Goal: Information Seeking & Learning: Learn about a topic

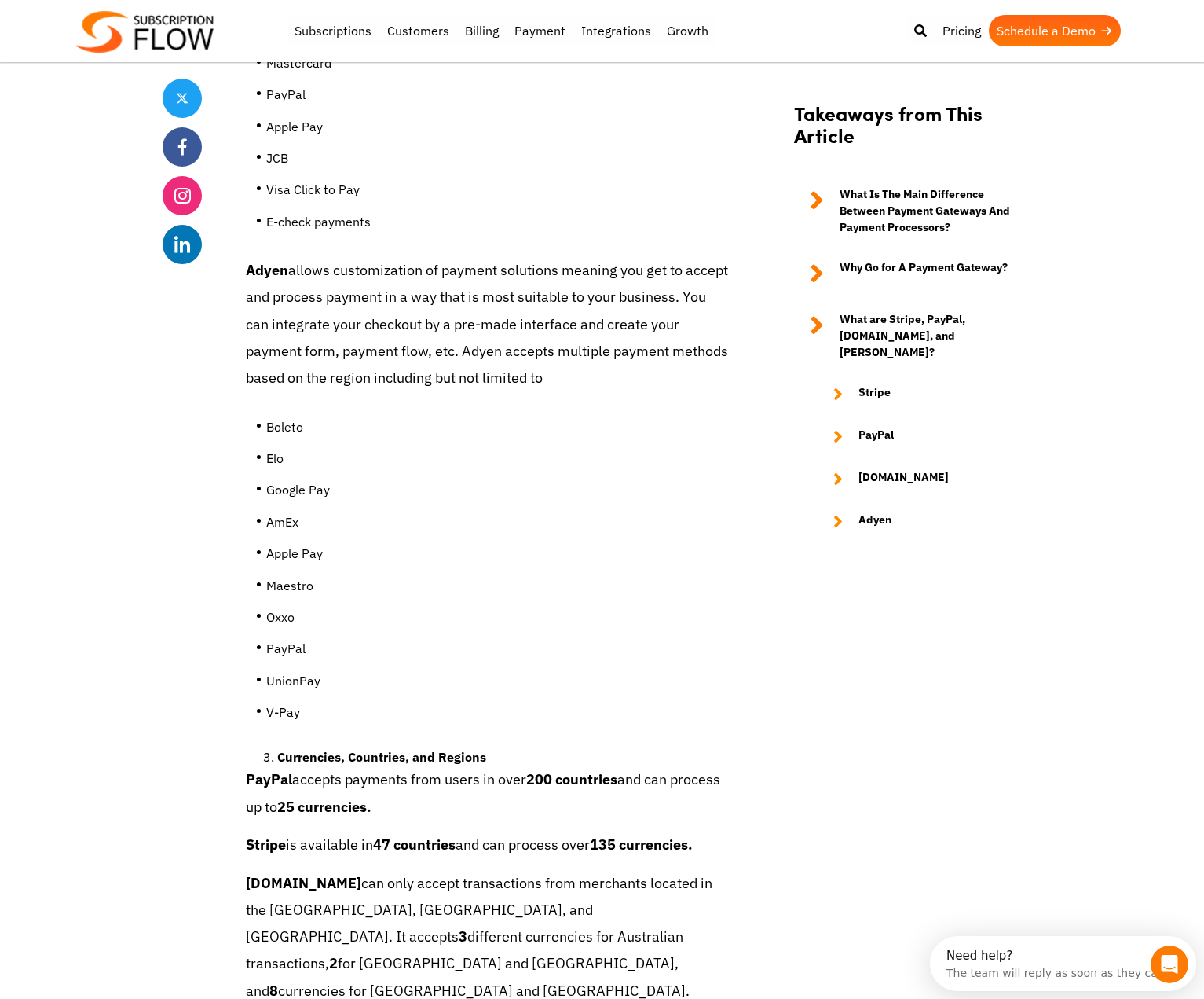
scroll to position [7311, 0]
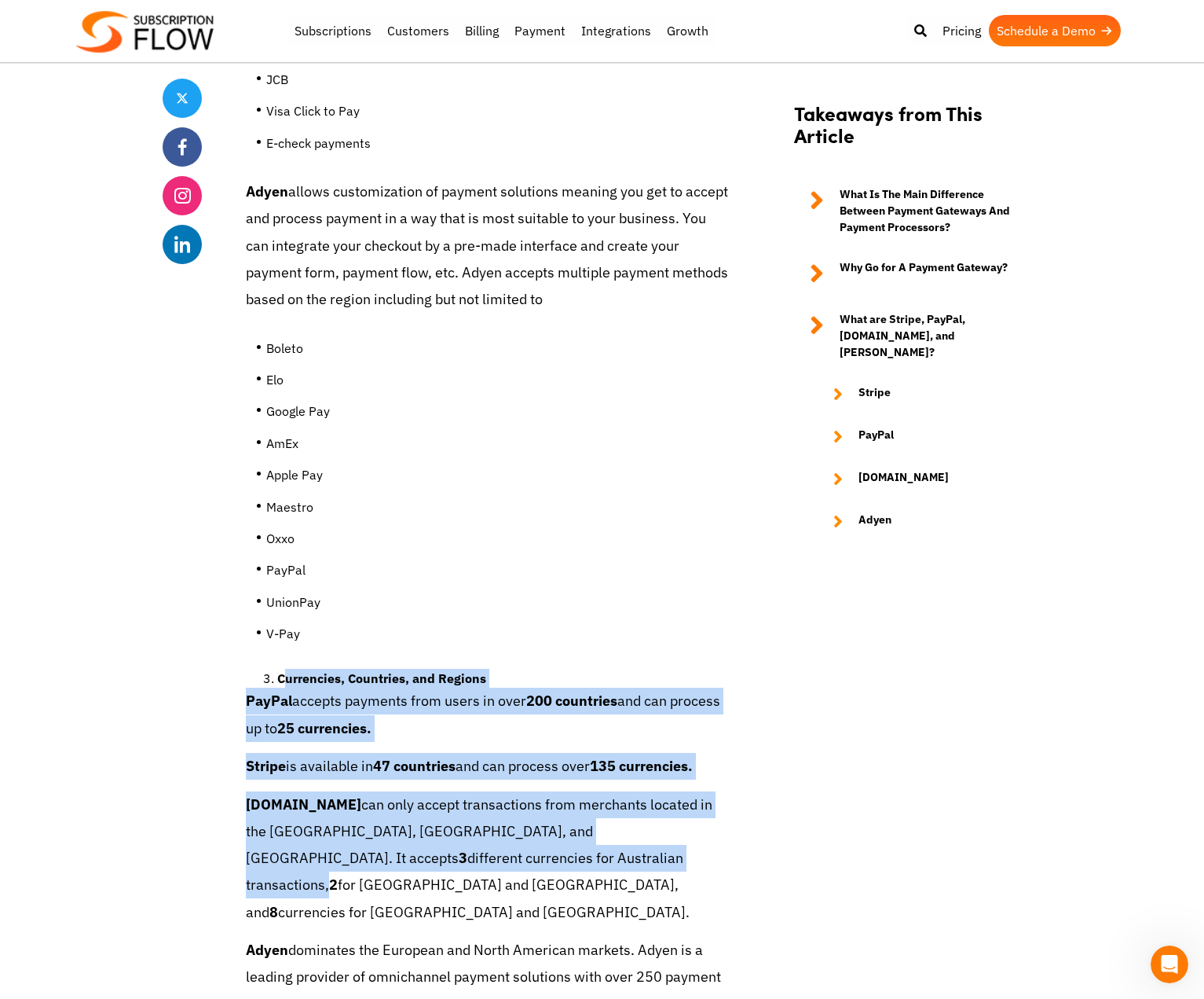
drag, startPoint x: 282, startPoint y: 601, endPoint x: 326, endPoint y: 787, distance: 191.1
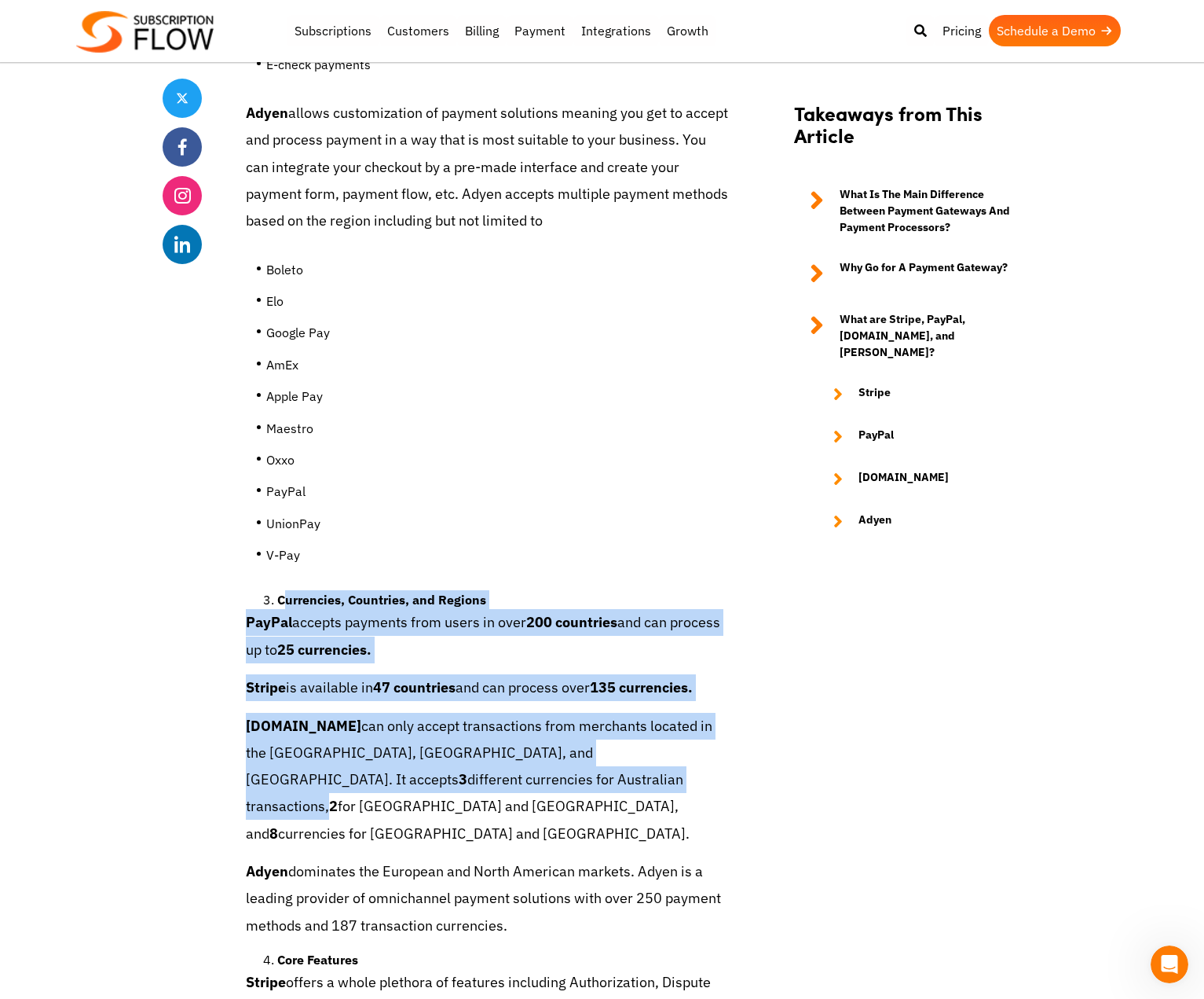
scroll to position [7468, 0]
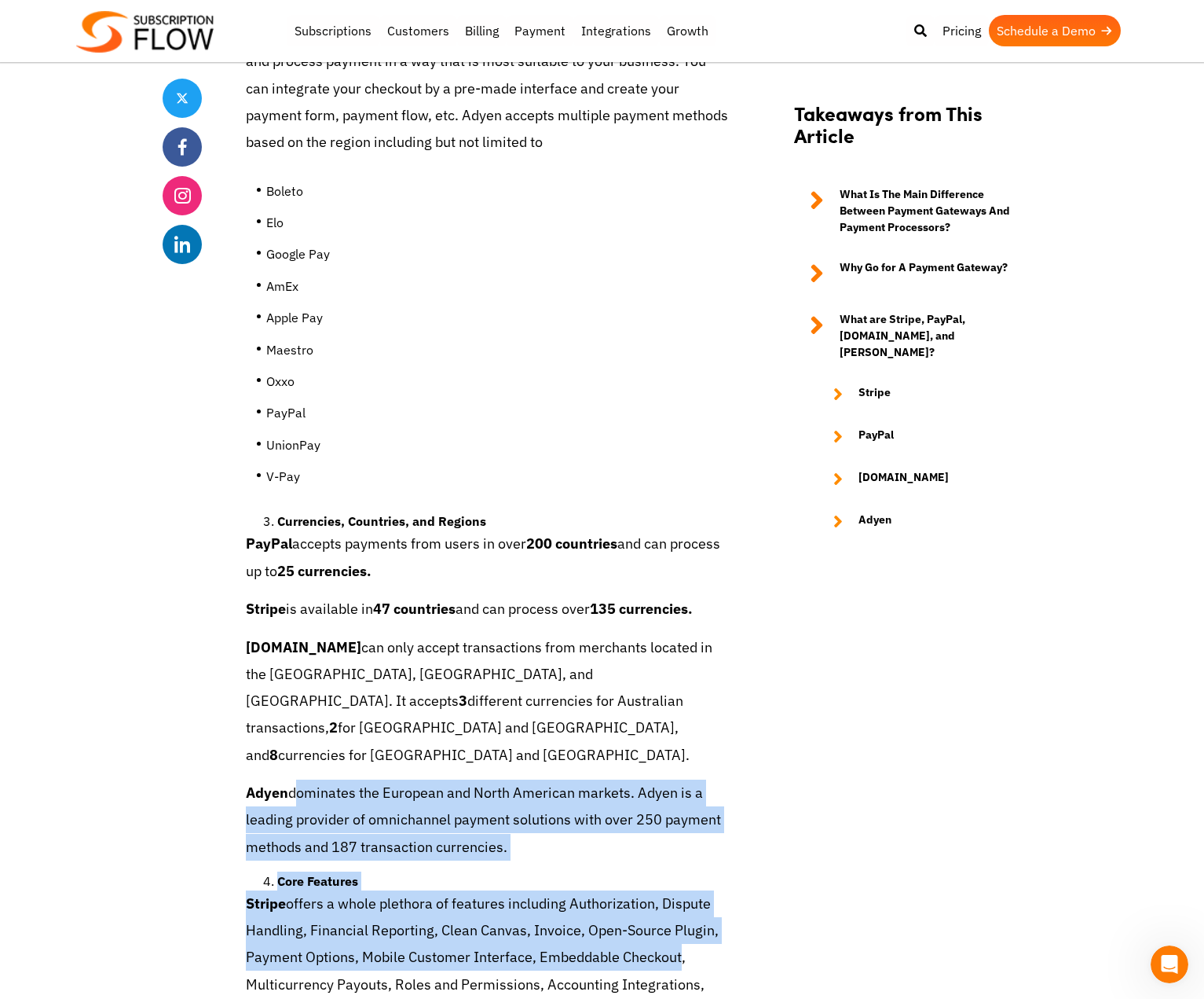
drag, startPoint x: 295, startPoint y: 662, endPoint x: 682, endPoint y: 829, distance: 421.5
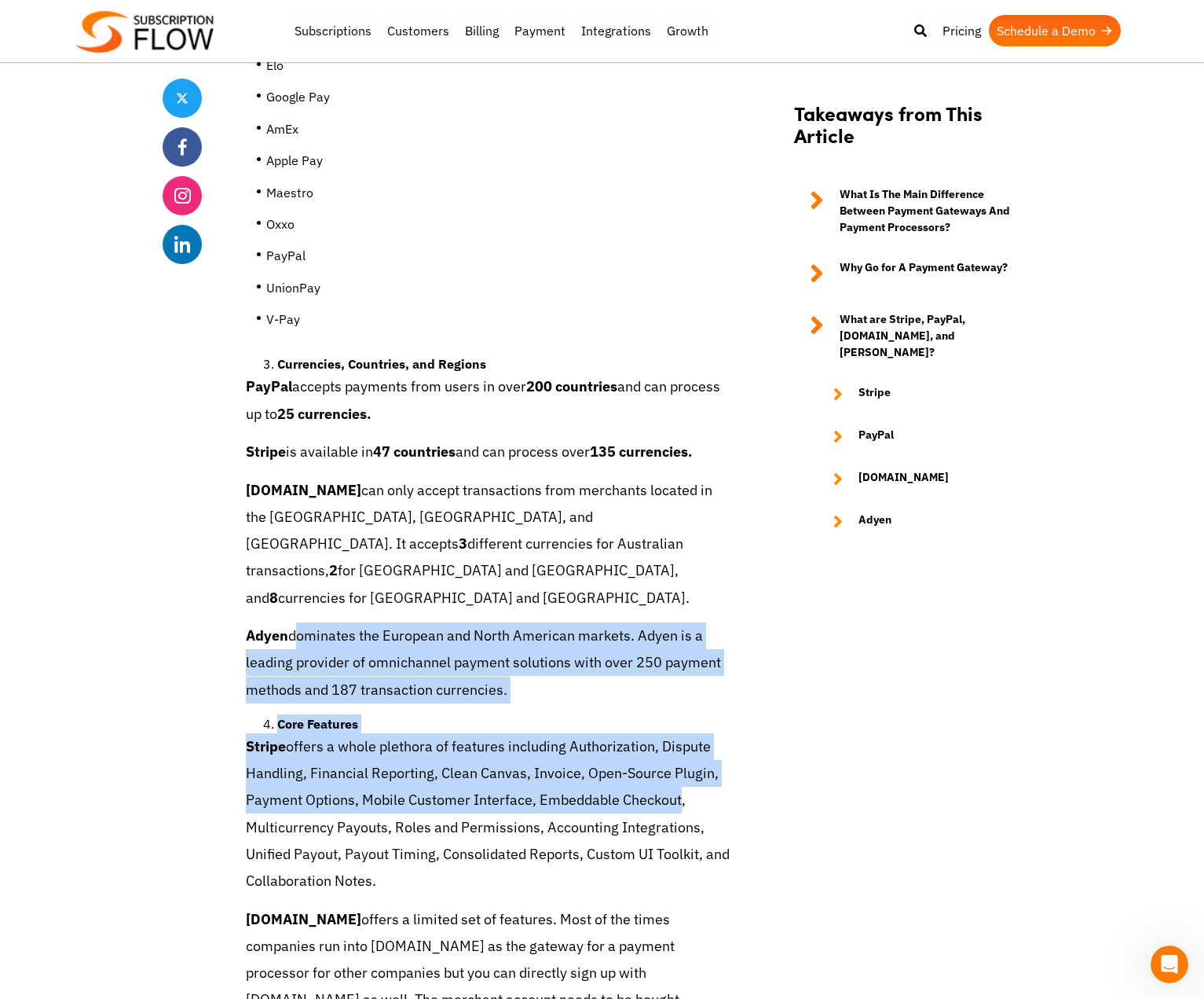
scroll to position [7705, 0]
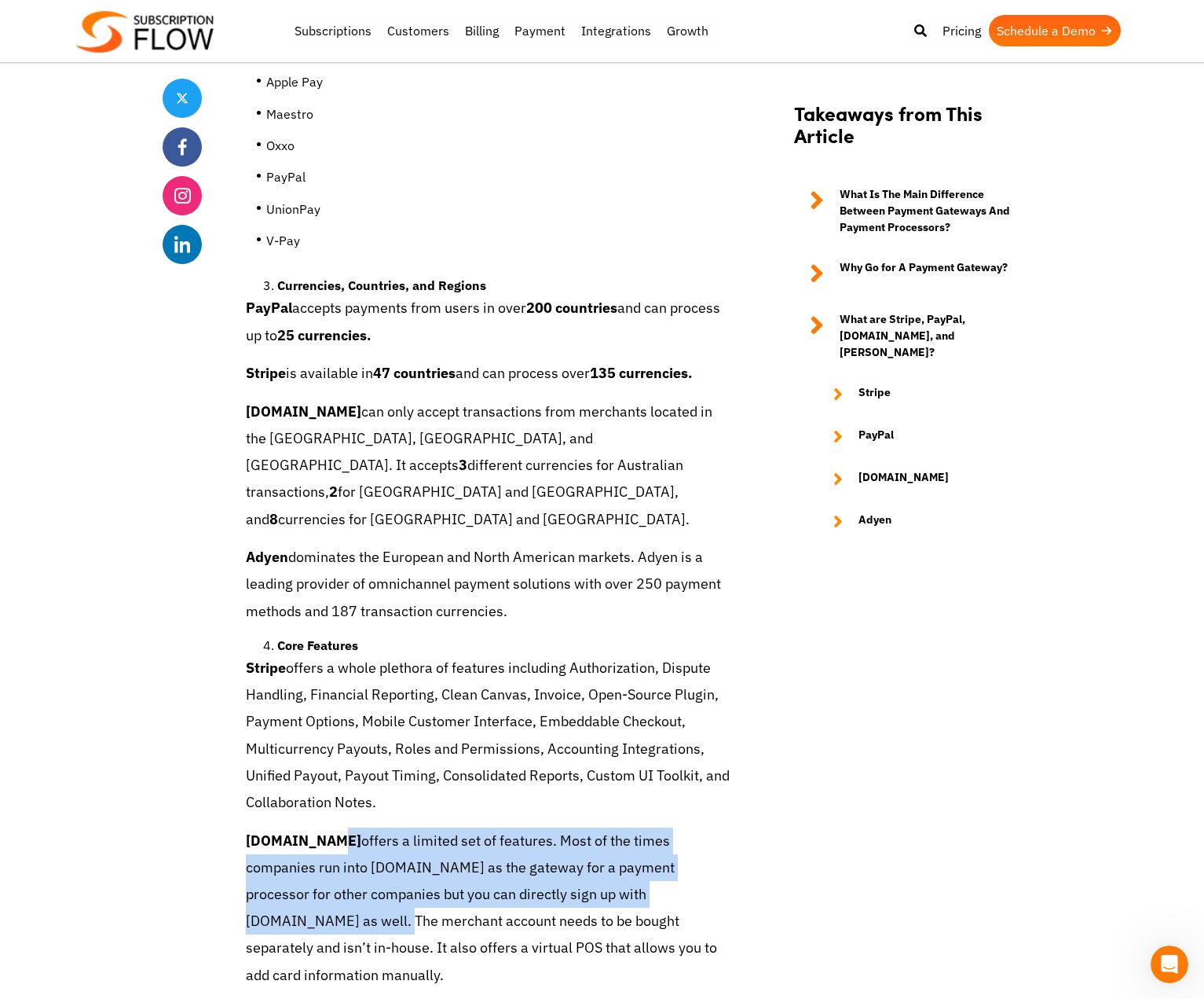
drag, startPoint x: 325, startPoint y: 713, endPoint x: 667, endPoint y: 767, distance: 346.2
click at [667, 828] on p "[DOMAIN_NAME] offers a limited set of features. Most of the times companies run…" at bounding box center [488, 908] width 484 height 161
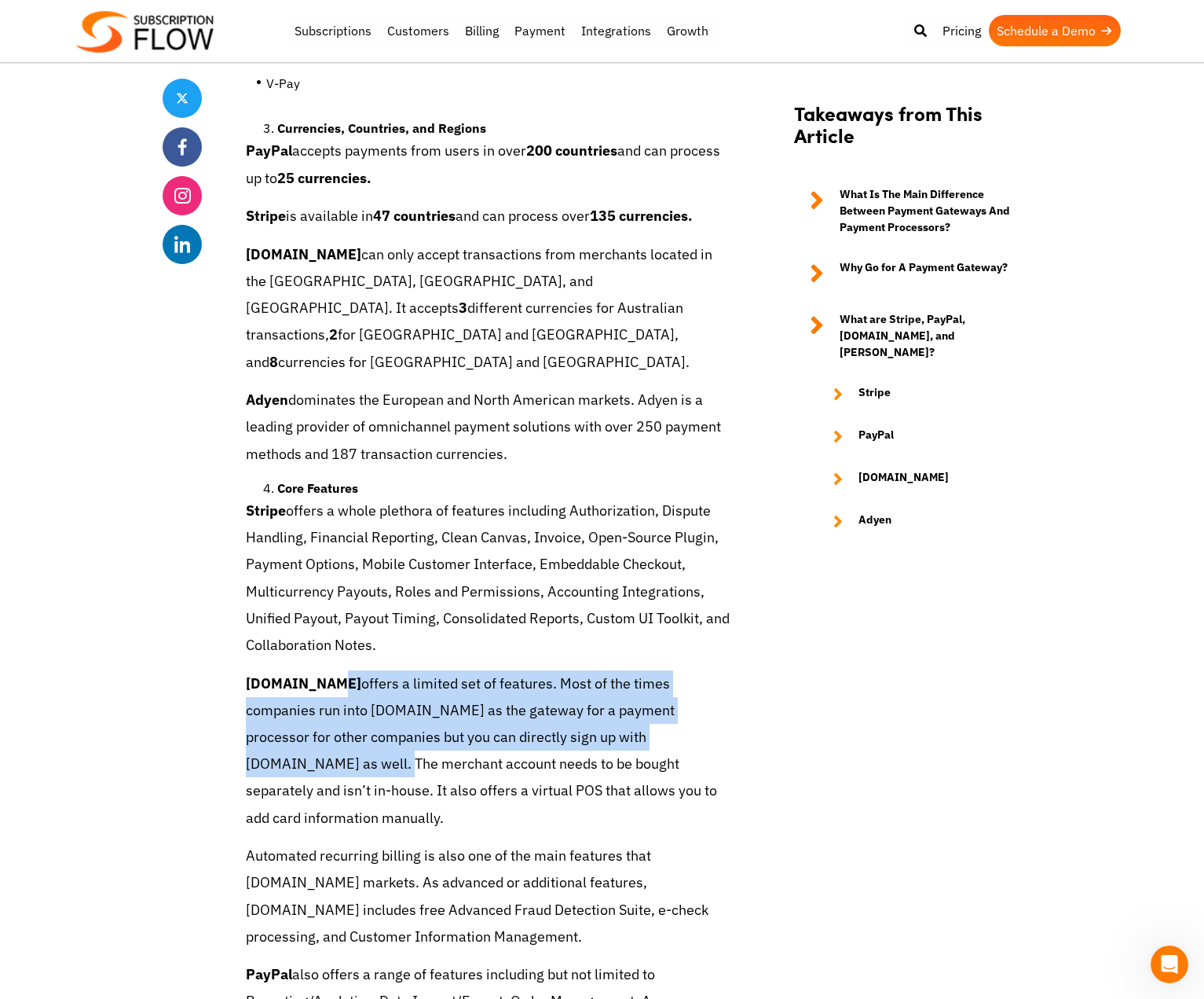
scroll to position [7940, 0]
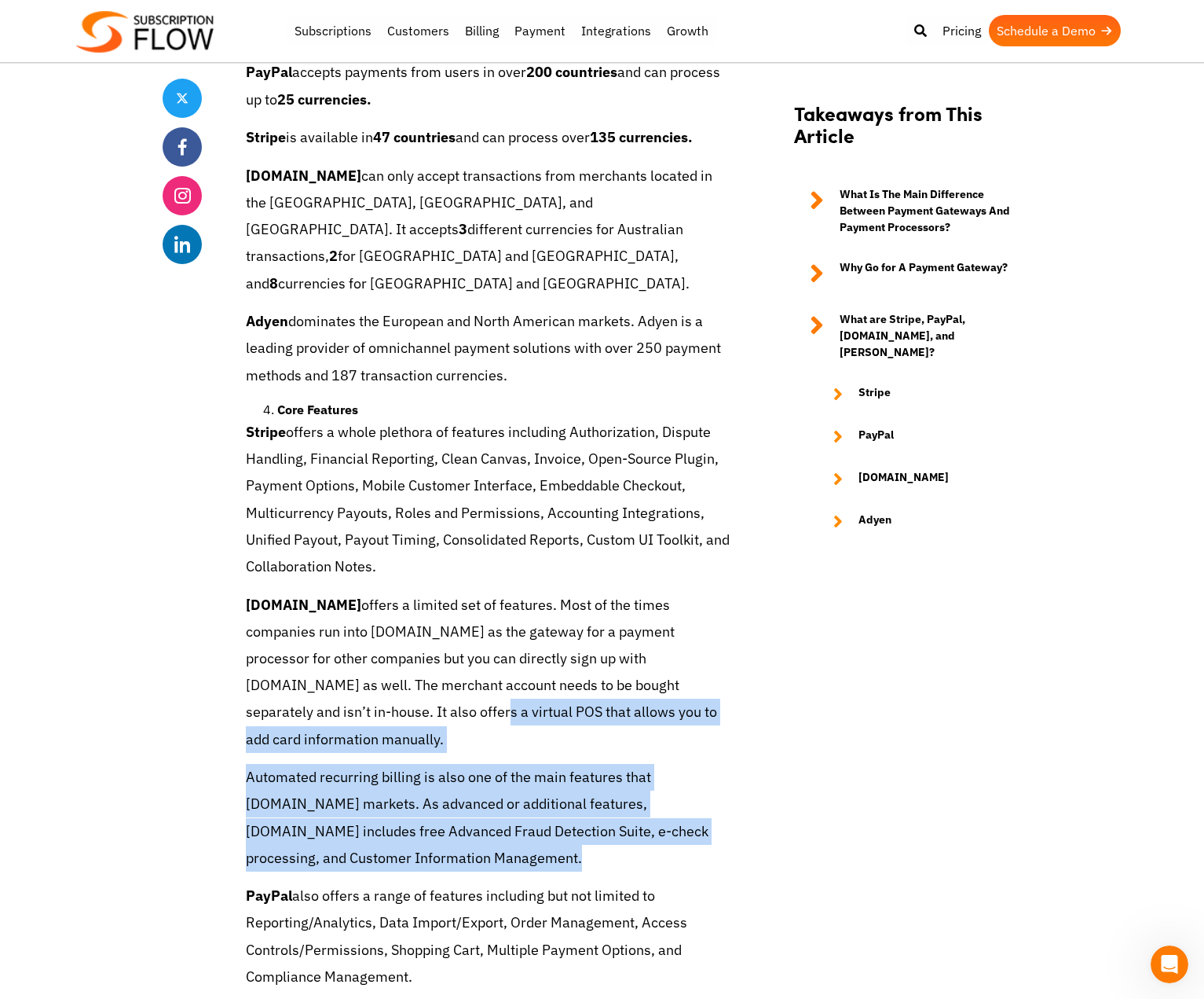
drag, startPoint x: 275, startPoint y: 582, endPoint x: 650, endPoint y: 694, distance: 391.4
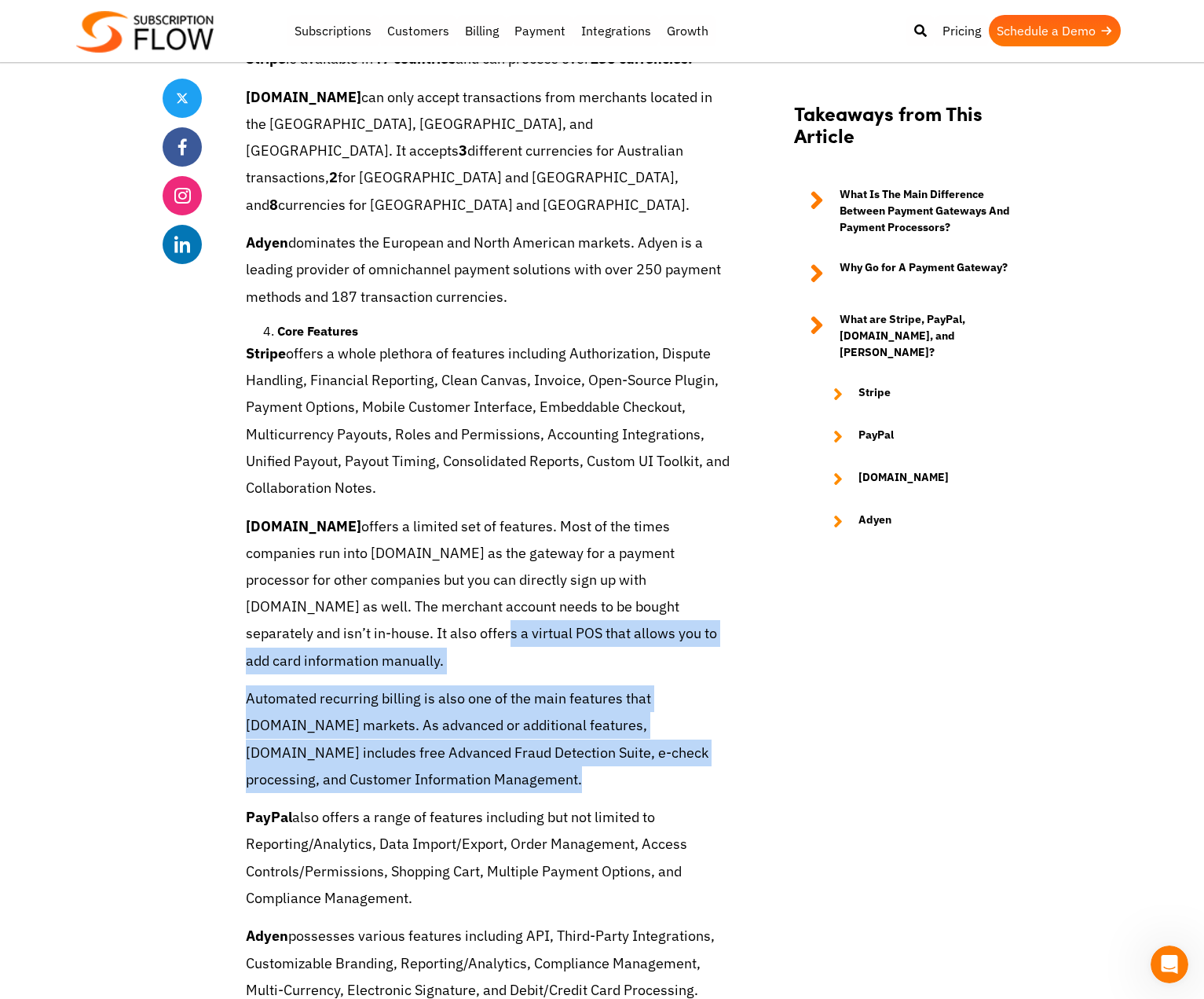
scroll to position [8097, 0]
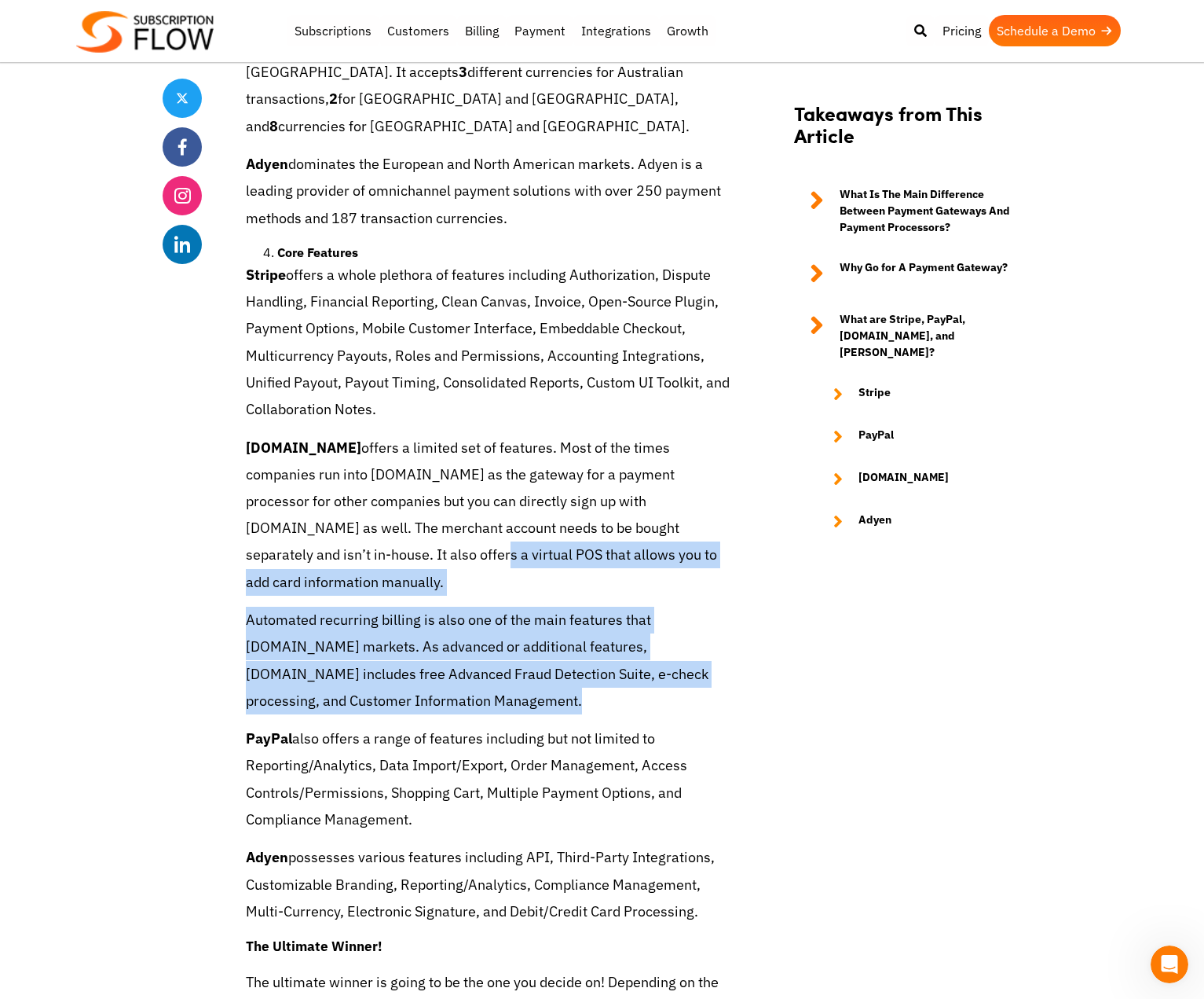
click at [407, 606] on p "Automated recurring billing is also one of the main features that [DOMAIN_NAME]…" at bounding box center [488, 660] width 484 height 108
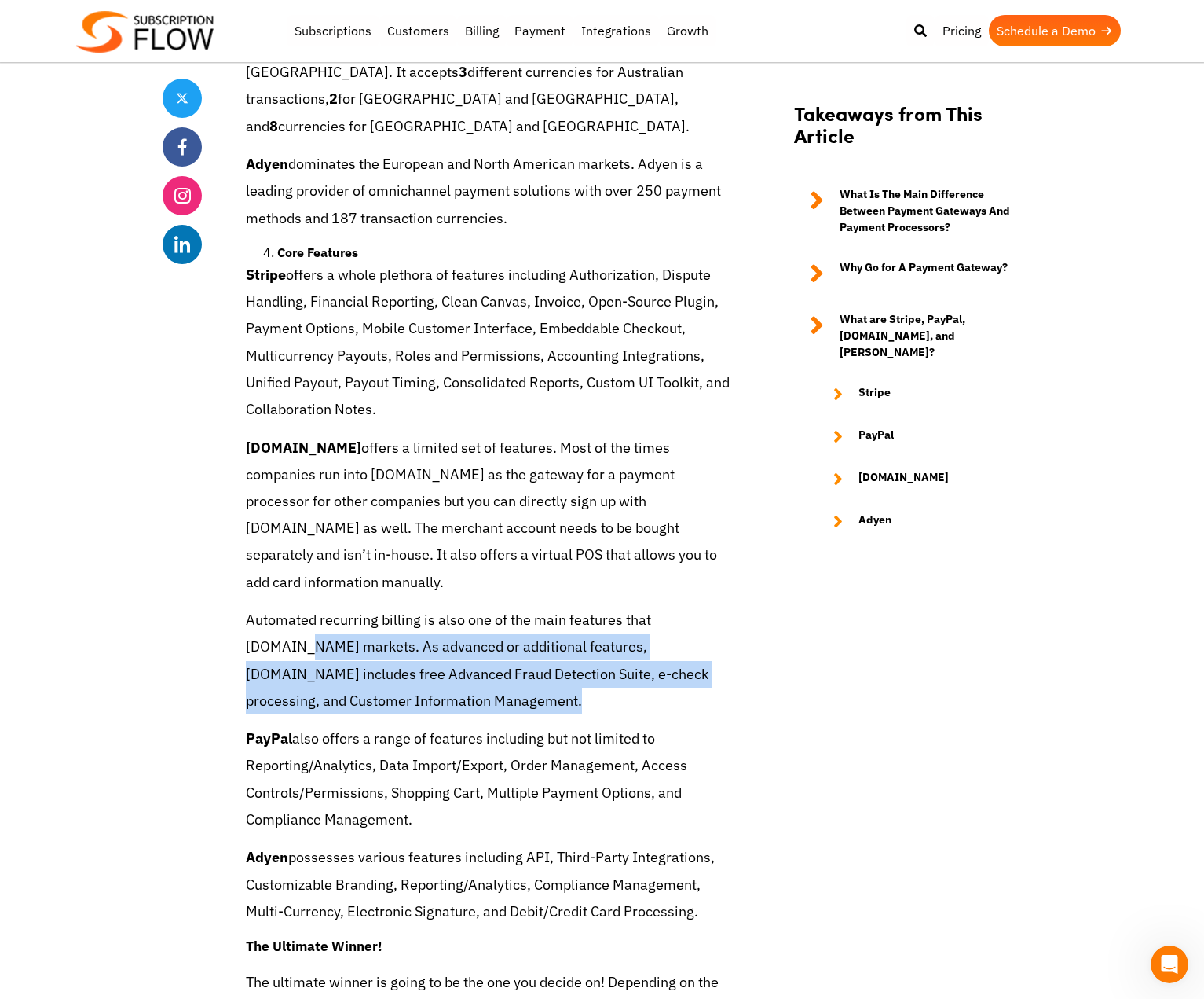
drag, startPoint x: 302, startPoint y: 490, endPoint x: 605, endPoint y: 550, distance: 308.9
click at [605, 606] on p "Automated recurring billing is also one of the main features that [DOMAIN_NAME]…" at bounding box center [488, 660] width 484 height 108
drag, startPoint x: 324, startPoint y: 584, endPoint x: 449, endPoint y: 668, distance: 150.6
click at [449, 726] on p "PayPal also offers a range of features including but not limited to Reporting/A…" at bounding box center [488, 779] width 484 height 108
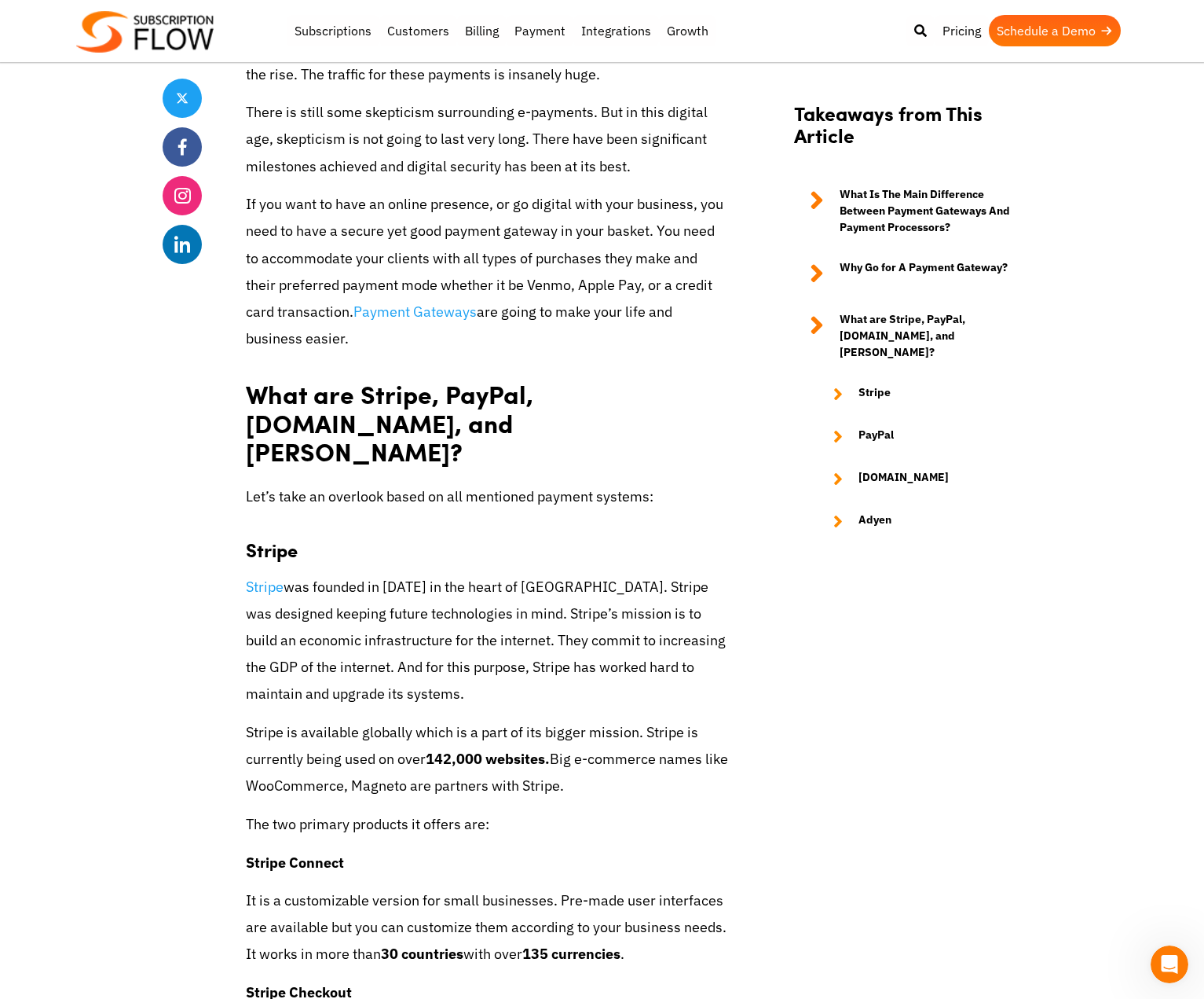
scroll to position [2673, 0]
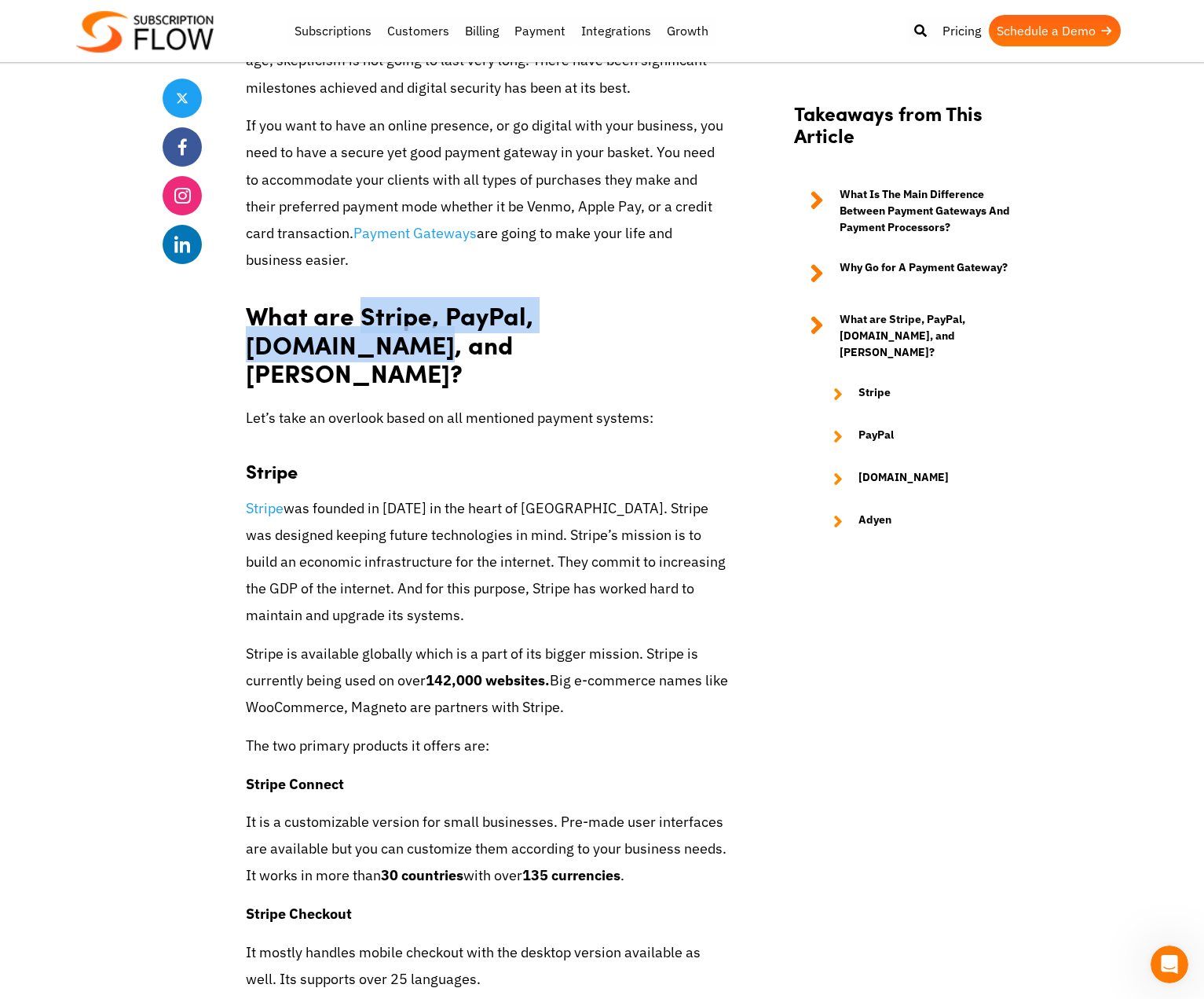
drag, startPoint x: 363, startPoint y: 316, endPoint x: 693, endPoint y: 317, distance: 330.0
click at [534, 317] on strong "What are Stripe, PayPal, [DOMAIN_NAME], and [PERSON_NAME]?" at bounding box center [390, 343] width 287 height 94
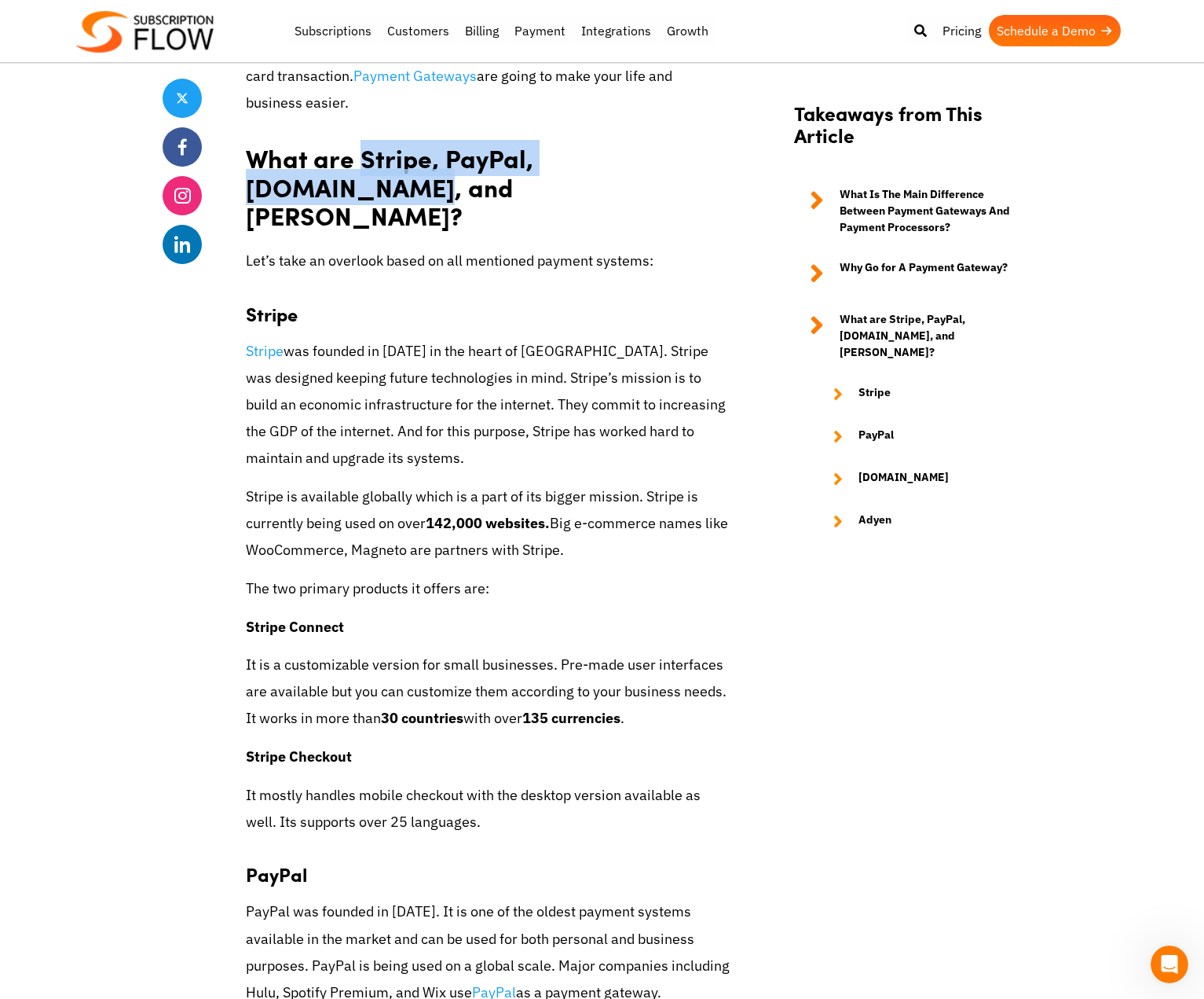
scroll to position [2988, 0]
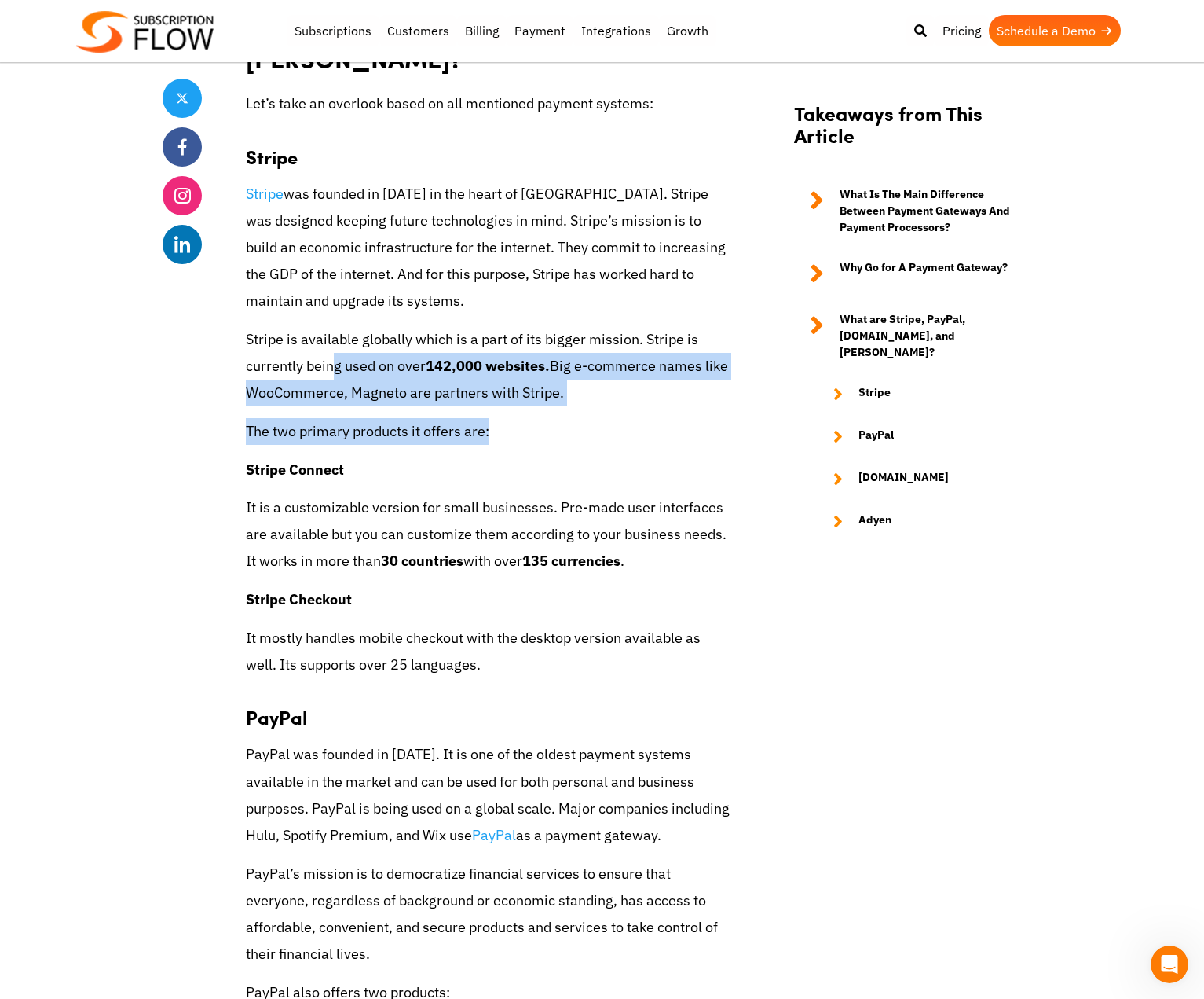
drag, startPoint x: 337, startPoint y: 335, endPoint x: 598, endPoint y: 398, distance: 268.5
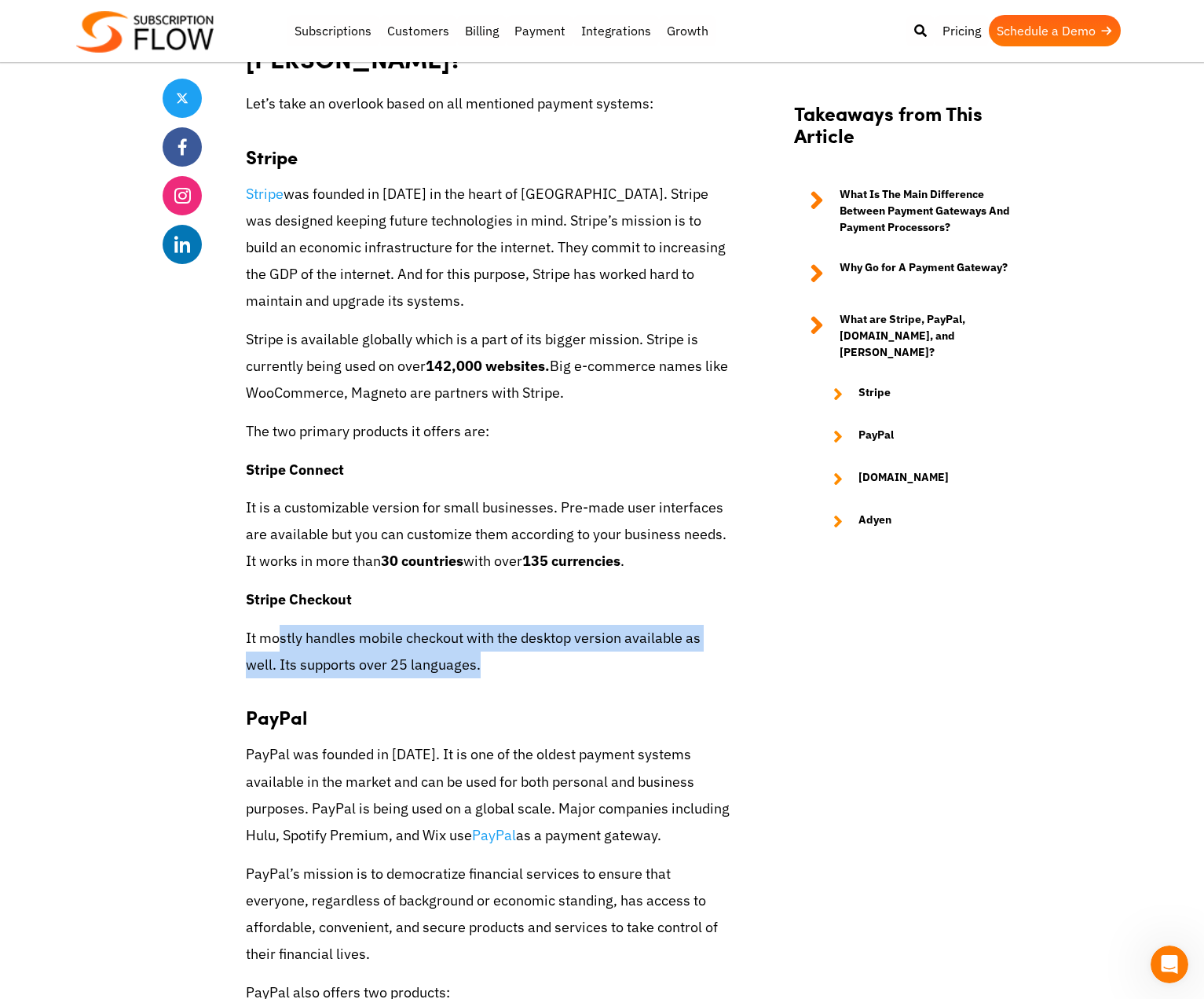
drag, startPoint x: 276, startPoint y: 606, endPoint x: 496, endPoint y: 633, distance: 221.7
click at [496, 633] on p "It mostly handles mobile checkout with the desktop version available as well. I…" at bounding box center [488, 651] width 484 height 53
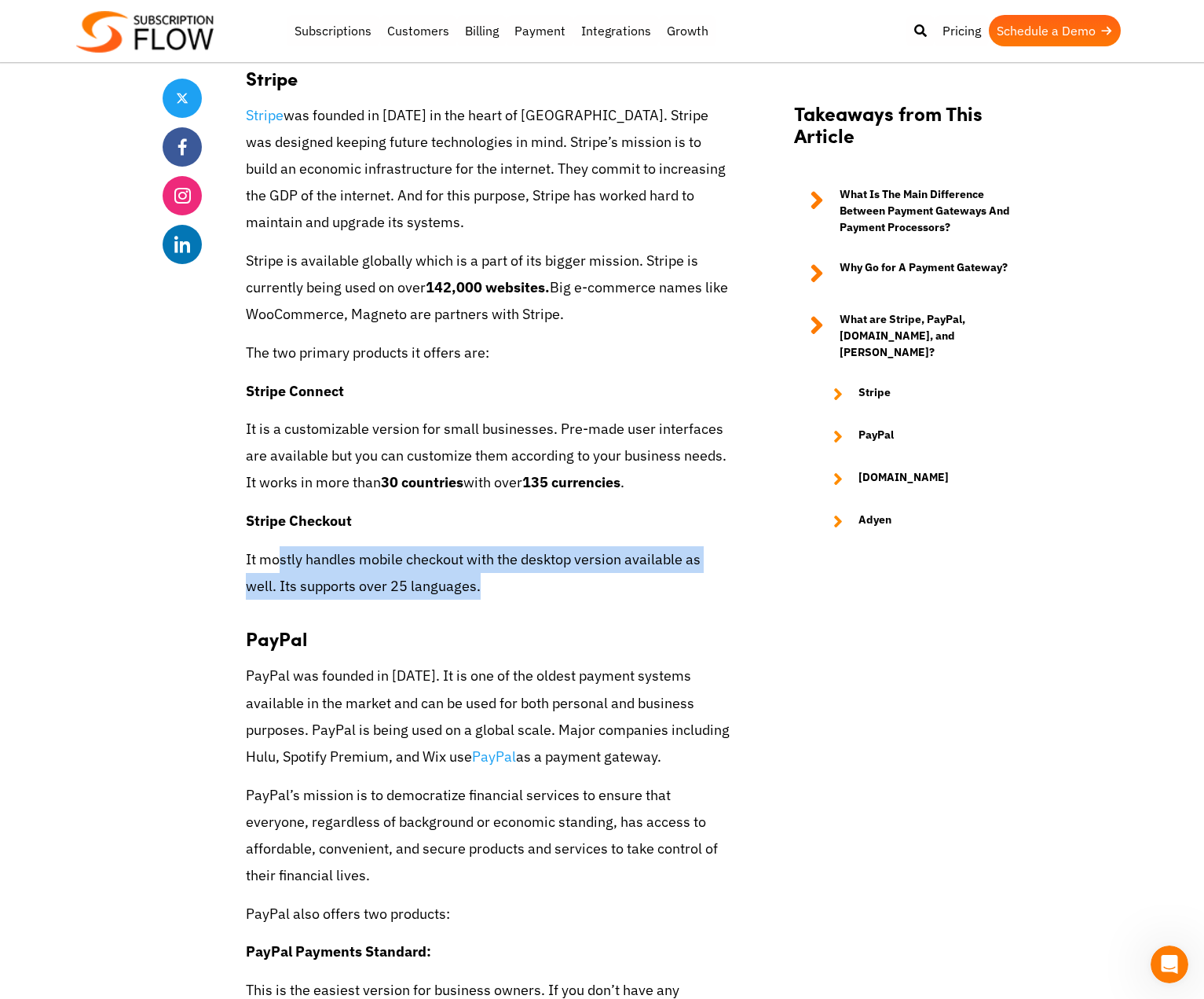
scroll to position [3145, 0]
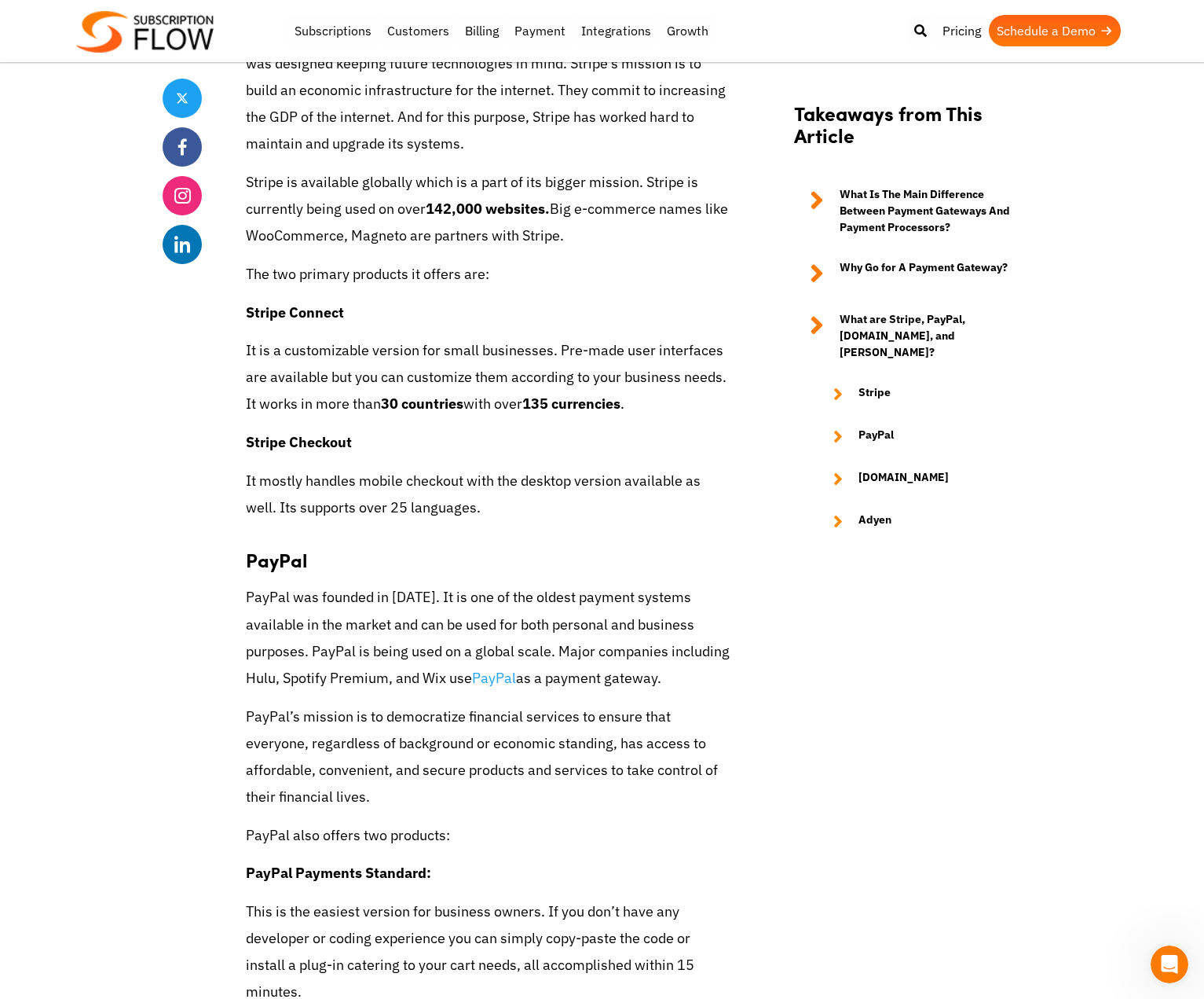
click at [262, 433] on strong "Stripe Checkout" at bounding box center [299, 442] width 106 height 18
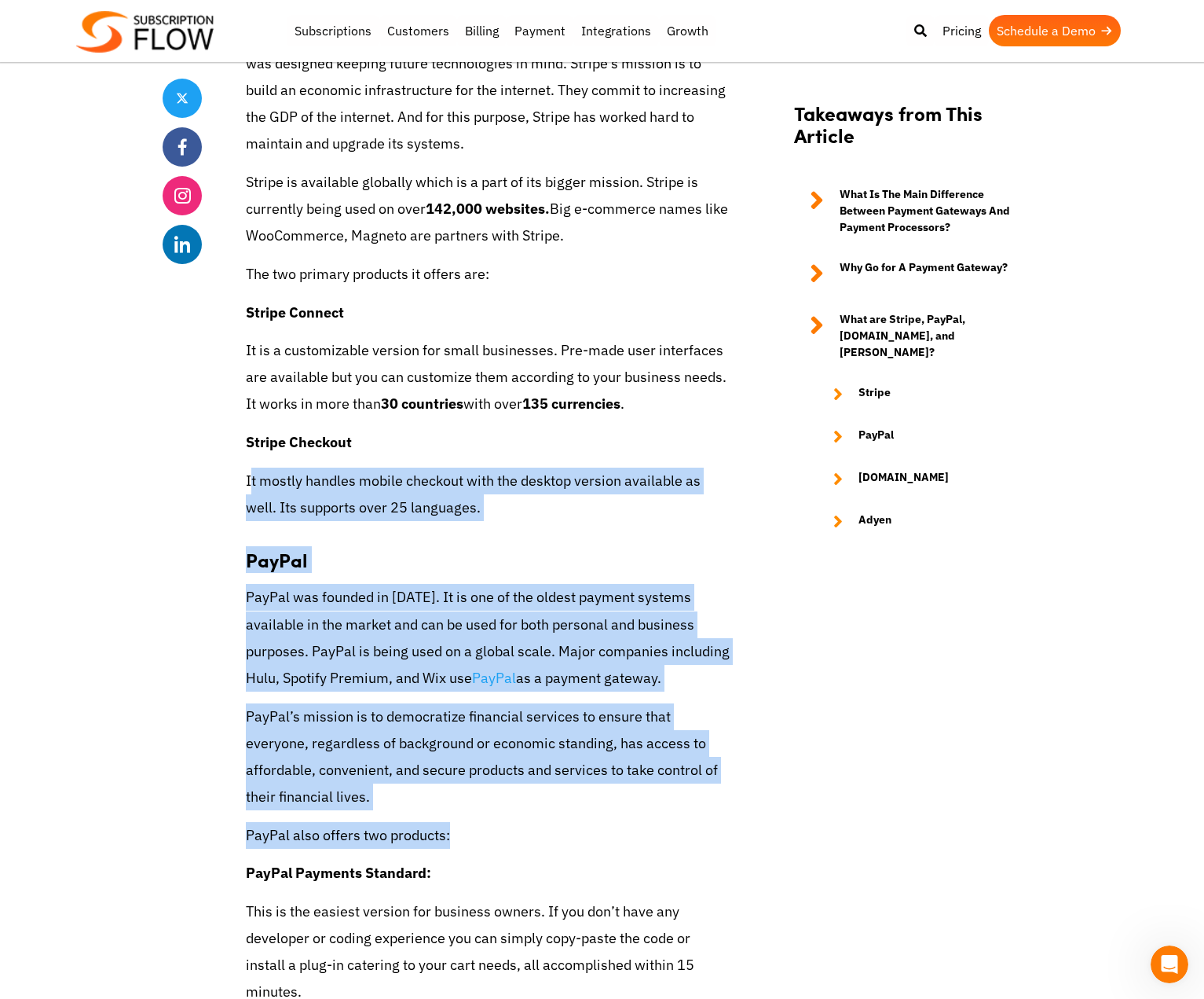
drag, startPoint x: 251, startPoint y: 442, endPoint x: 562, endPoint y: 791, distance: 467.5
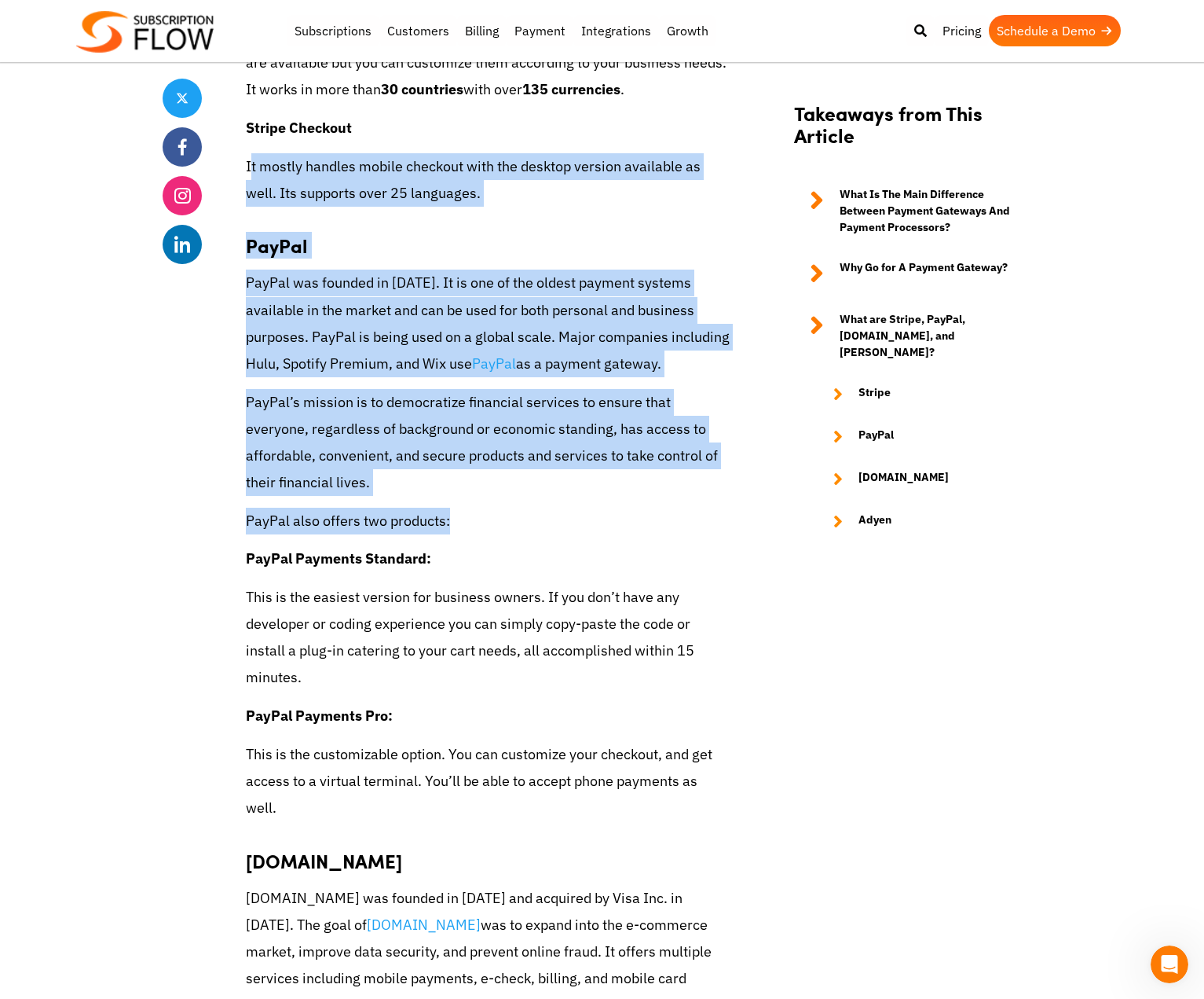
scroll to position [3538, 0]
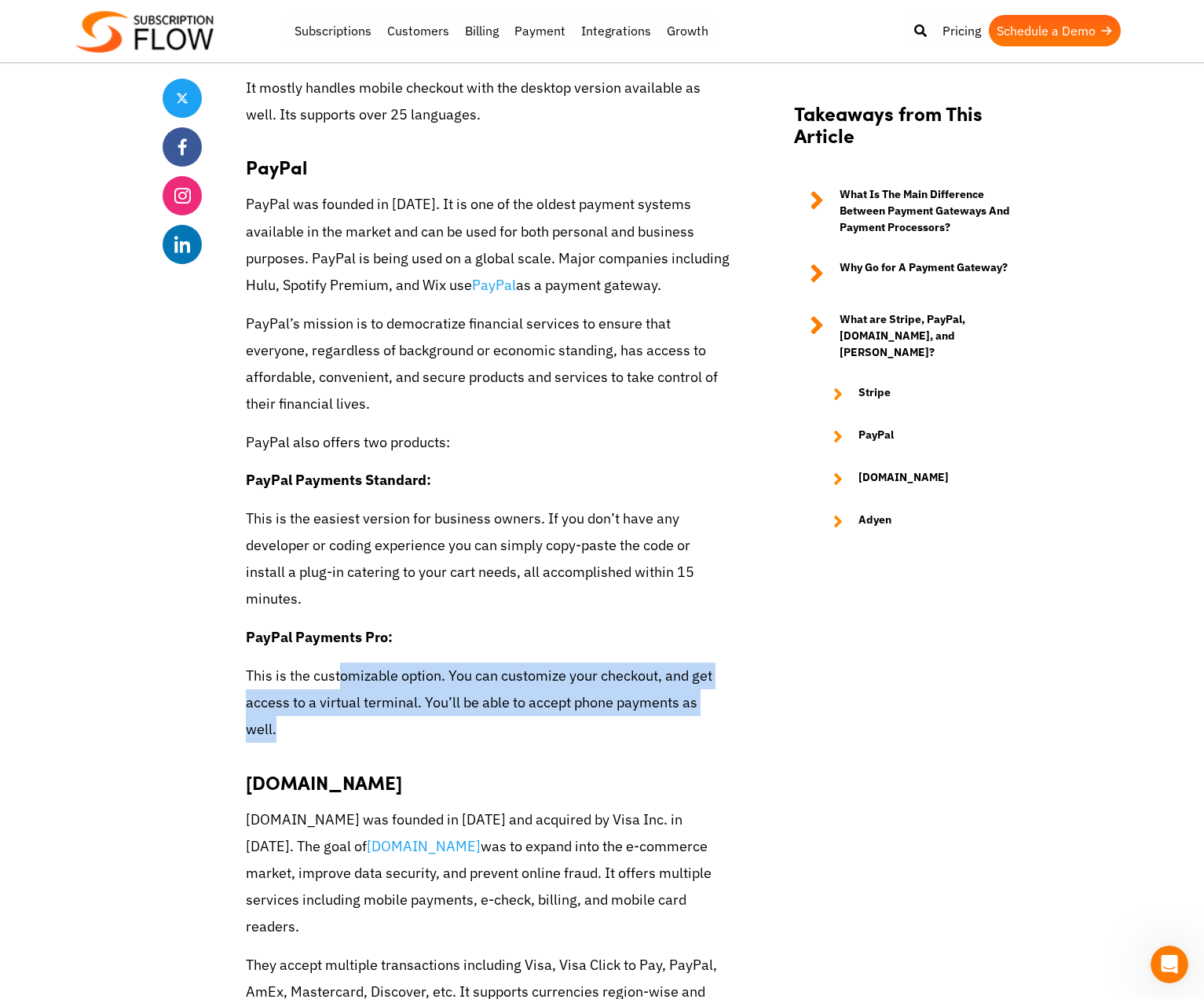
drag, startPoint x: 343, startPoint y: 643, endPoint x: 317, endPoint y: 708, distance: 70.0
click at [317, 708] on p "This is the customizable option. You can customize your checkout, and get acces…" at bounding box center [488, 702] width 484 height 81
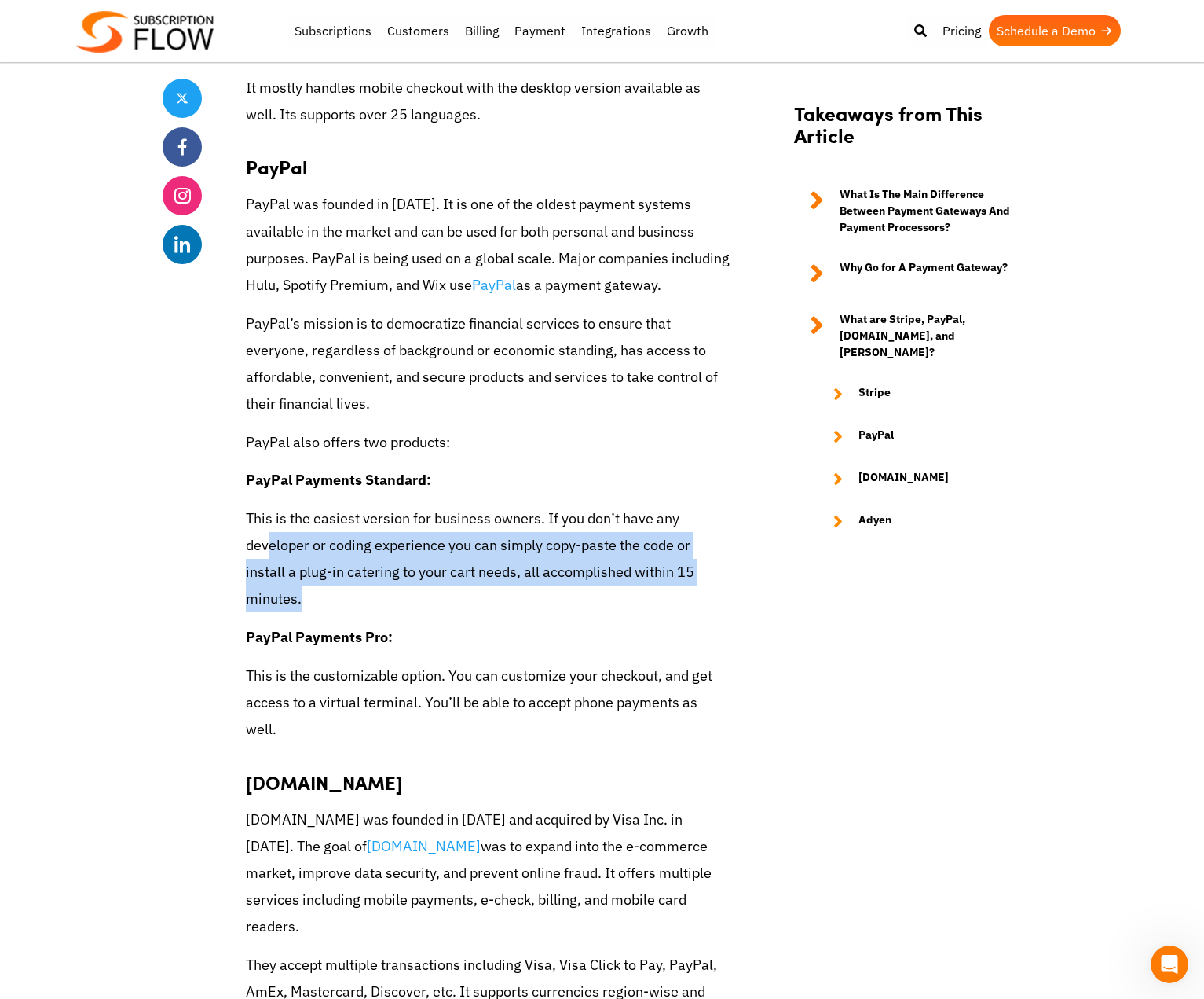
drag, startPoint x: 267, startPoint y: 518, endPoint x: 429, endPoint y: 566, distance: 169.0
click at [429, 566] on p "This is the easiest version for business owners. If you don’t have any develope…" at bounding box center [488, 559] width 484 height 108
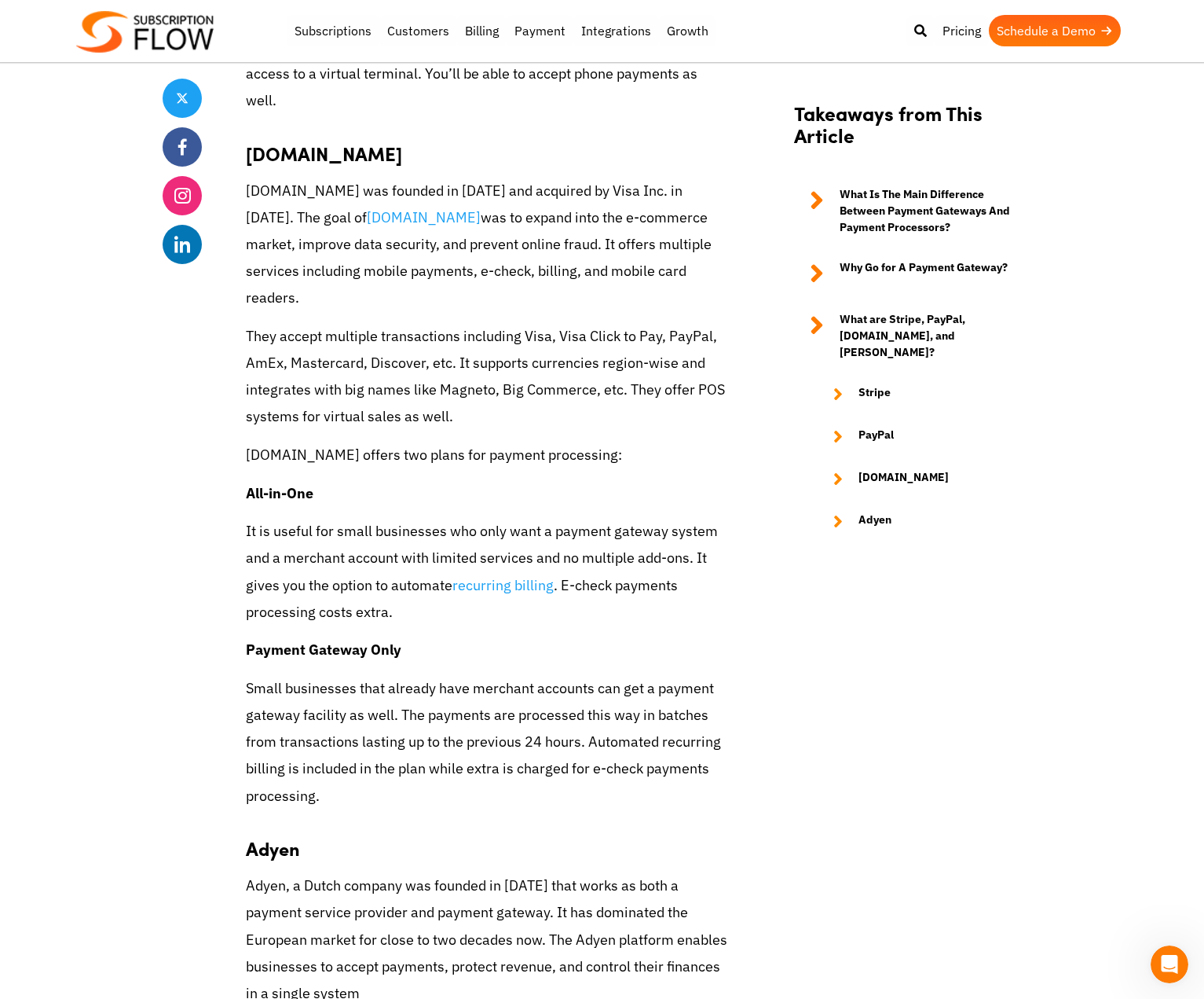
scroll to position [4245, 0]
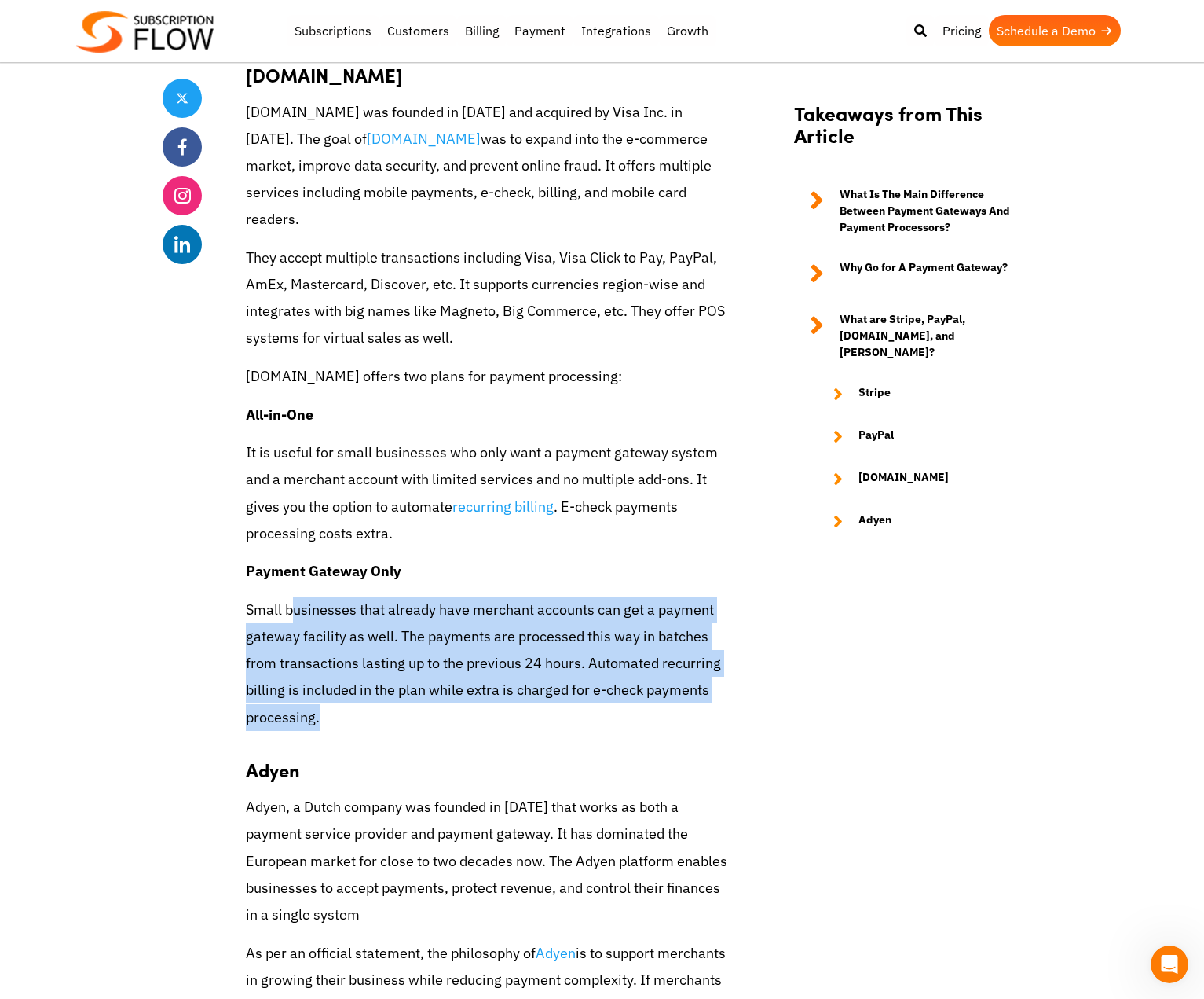
drag, startPoint x: 295, startPoint y: 556, endPoint x: 667, endPoint y: 663, distance: 387.1
click at [667, 663] on p "Small businesses that already have merchant accounts can get a payment gateway …" at bounding box center [488, 663] width 484 height 135
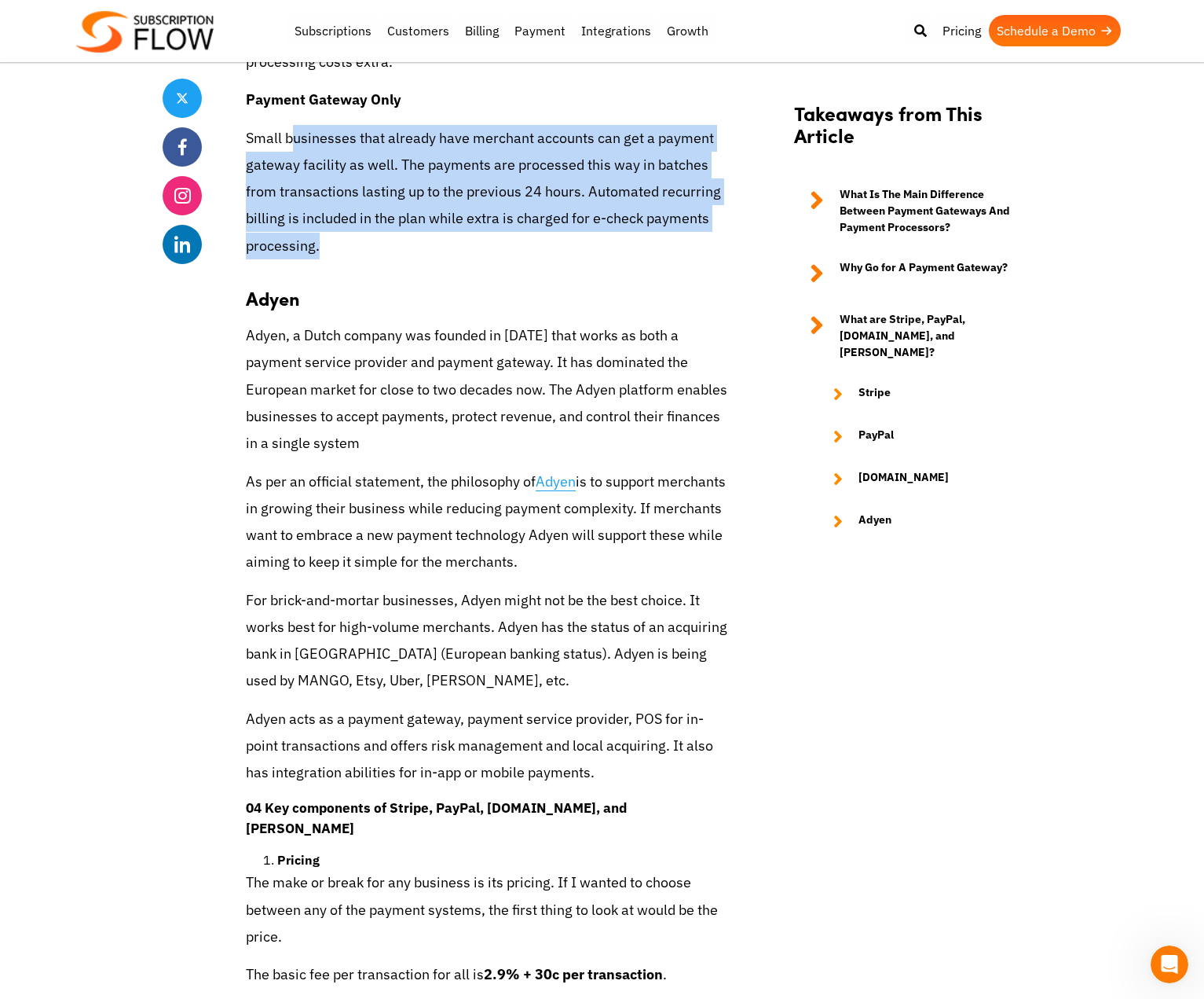
scroll to position [4796, 0]
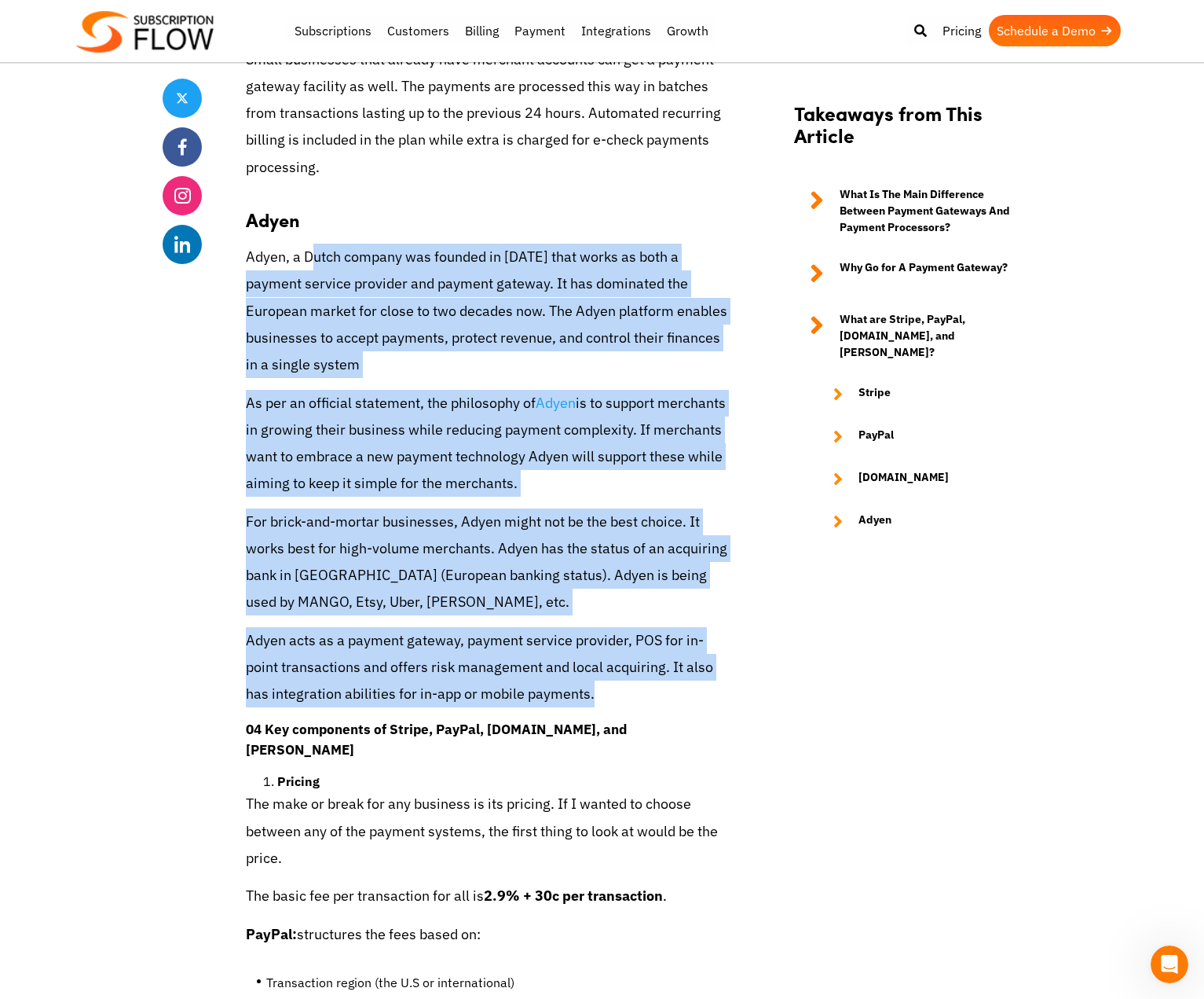
drag, startPoint x: 311, startPoint y: 196, endPoint x: 681, endPoint y: 640, distance: 578.0
click at [681, 640] on div "Businesses tend to evolve. There has been a gradual rise and fall of a certain …" at bounding box center [488, 194] width 484 height 8684
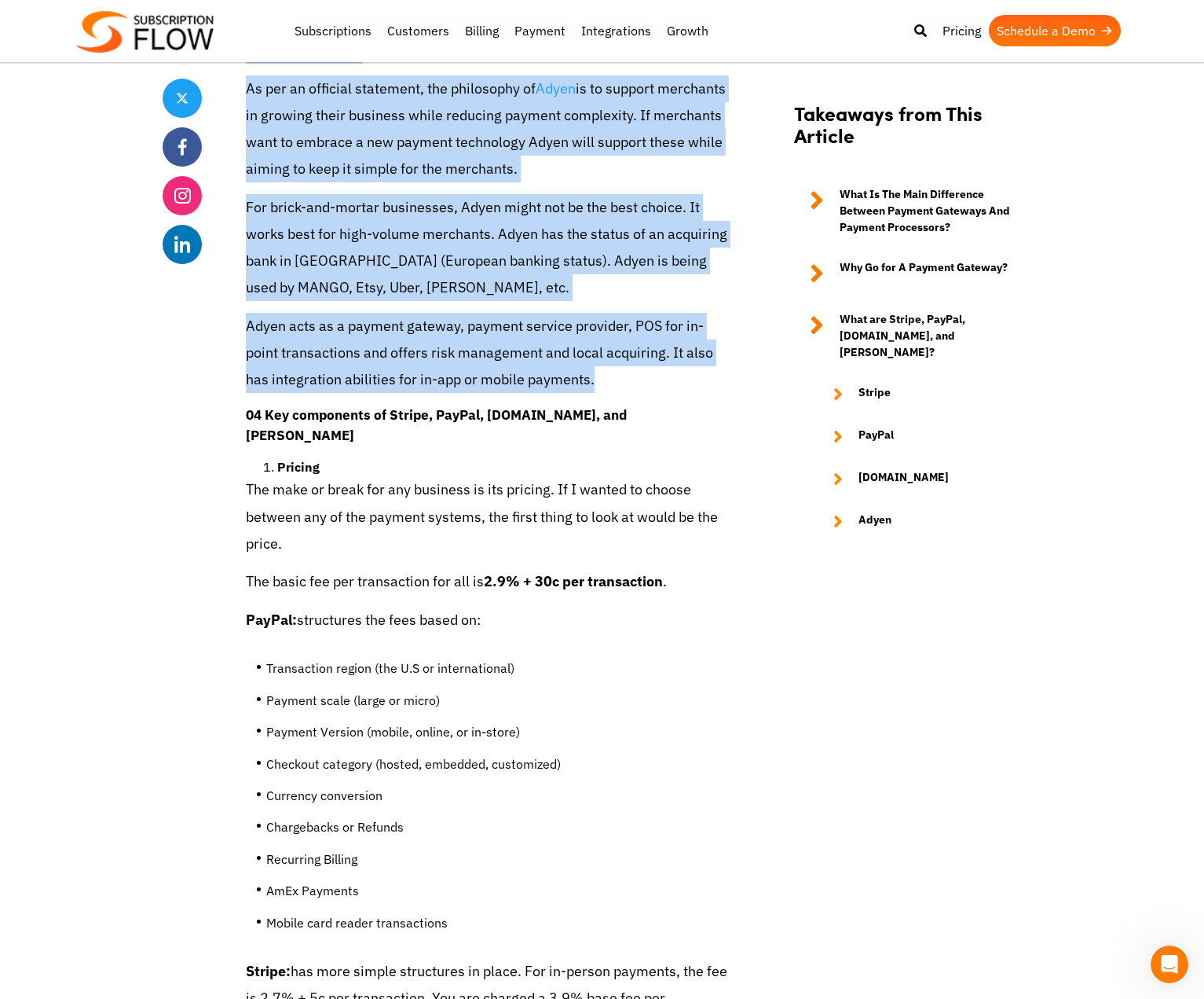
scroll to position [5188, 0]
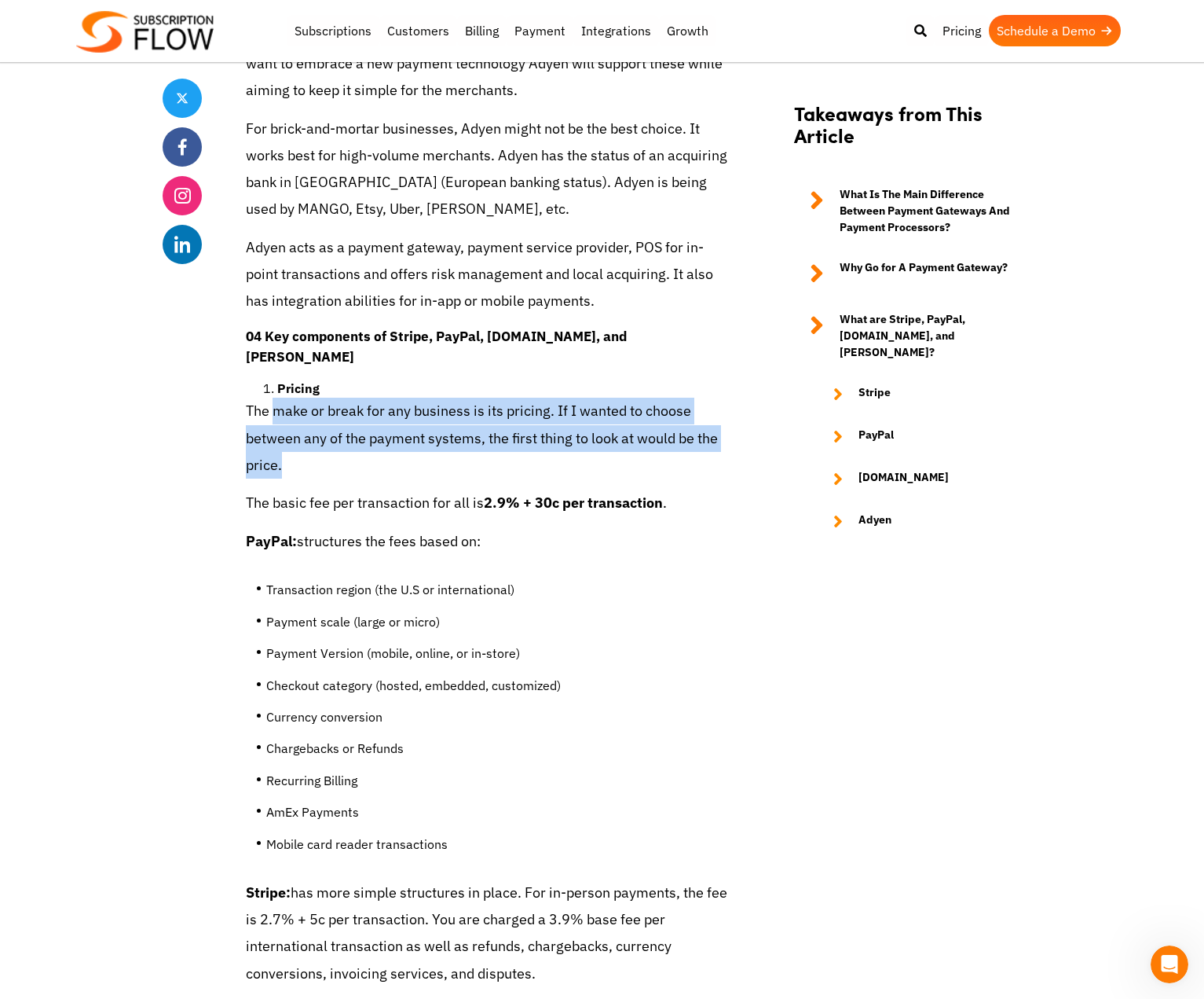
drag, startPoint x: 273, startPoint y: 336, endPoint x: 516, endPoint y: 400, distance: 251.3
click at [516, 400] on p "The make or break for any business is its pricing. If I wanted to choose betwee…" at bounding box center [488, 438] width 484 height 81
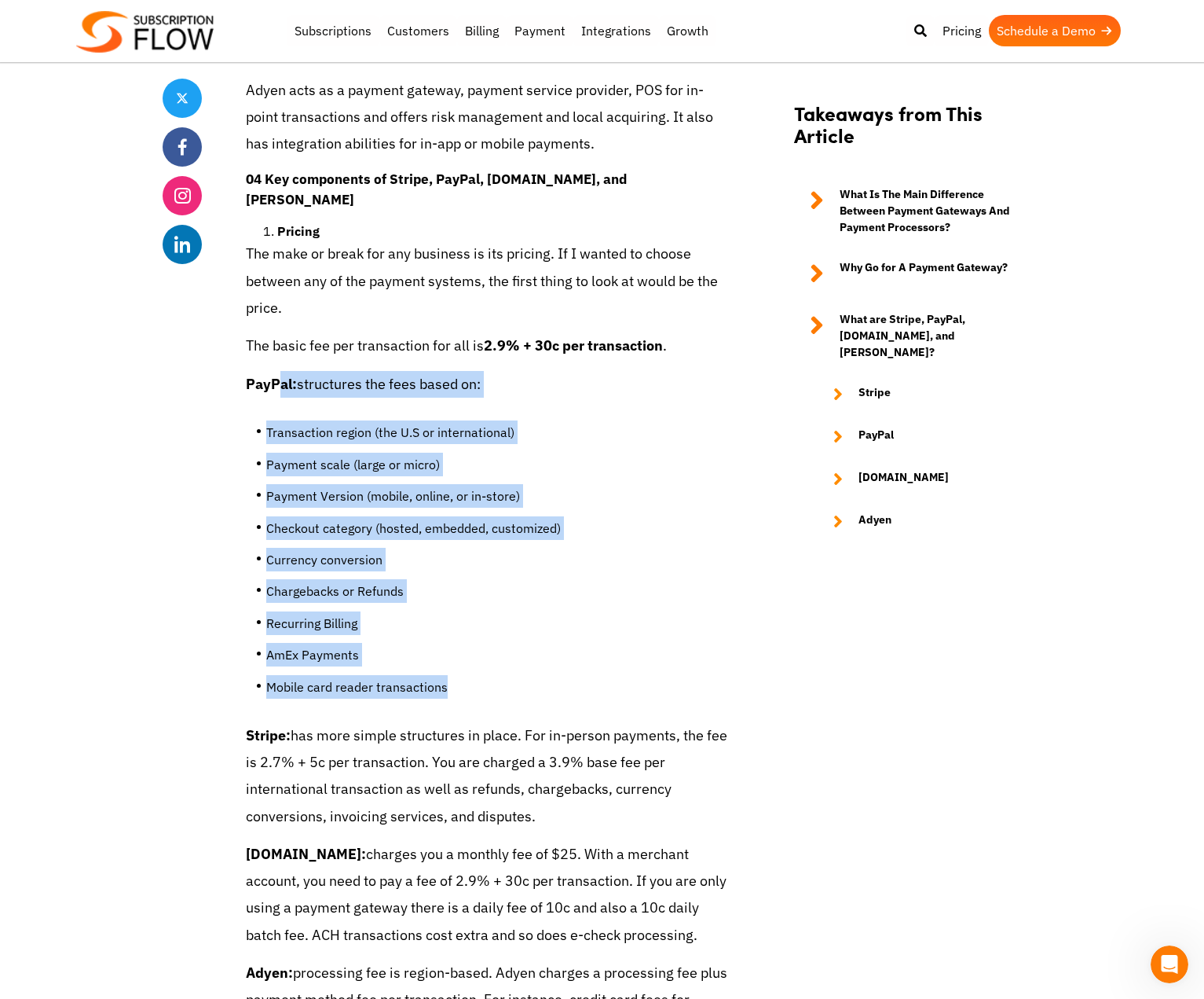
drag, startPoint x: 276, startPoint y: 304, endPoint x: 499, endPoint y: 619, distance: 385.9
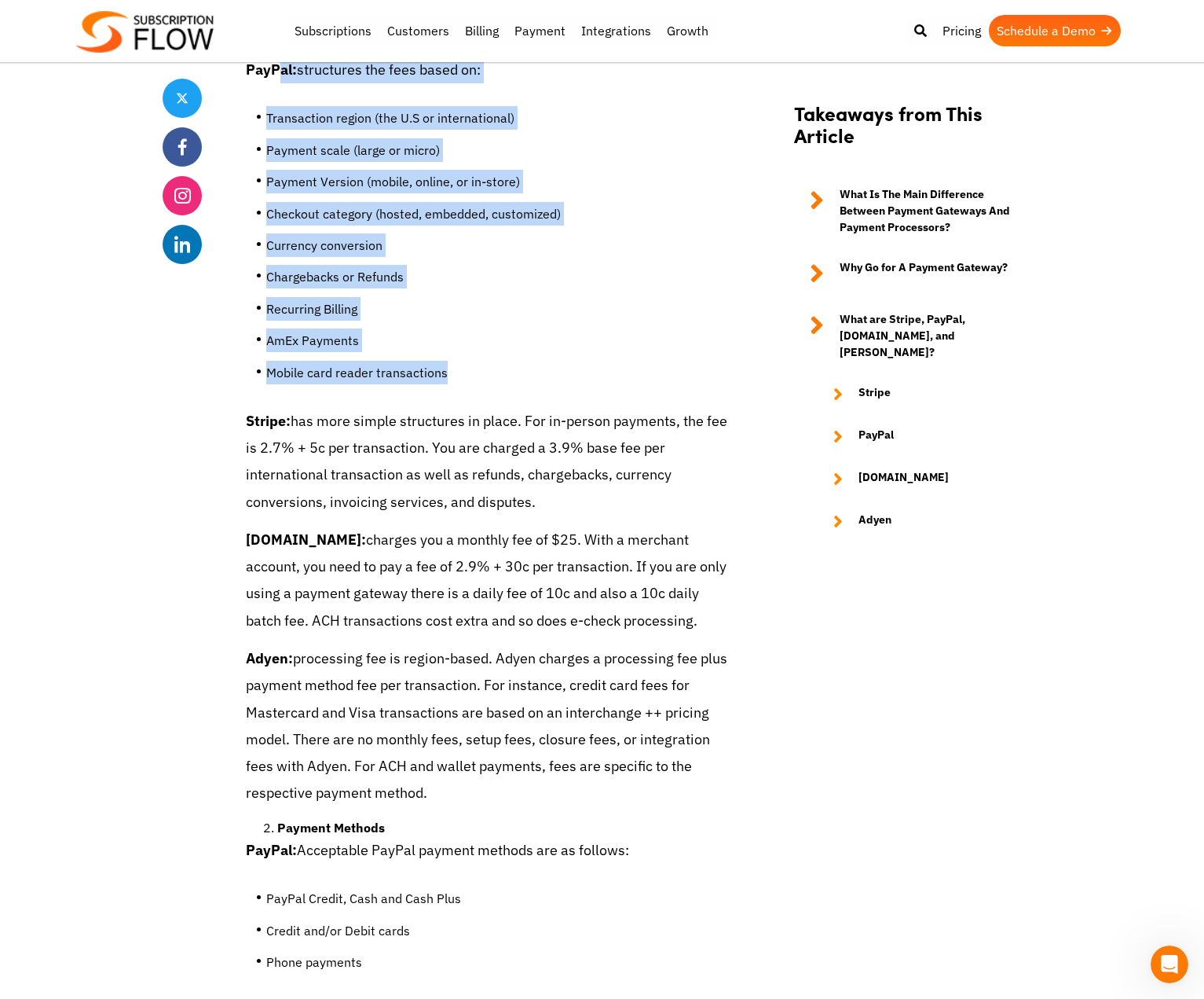
scroll to position [5739, 0]
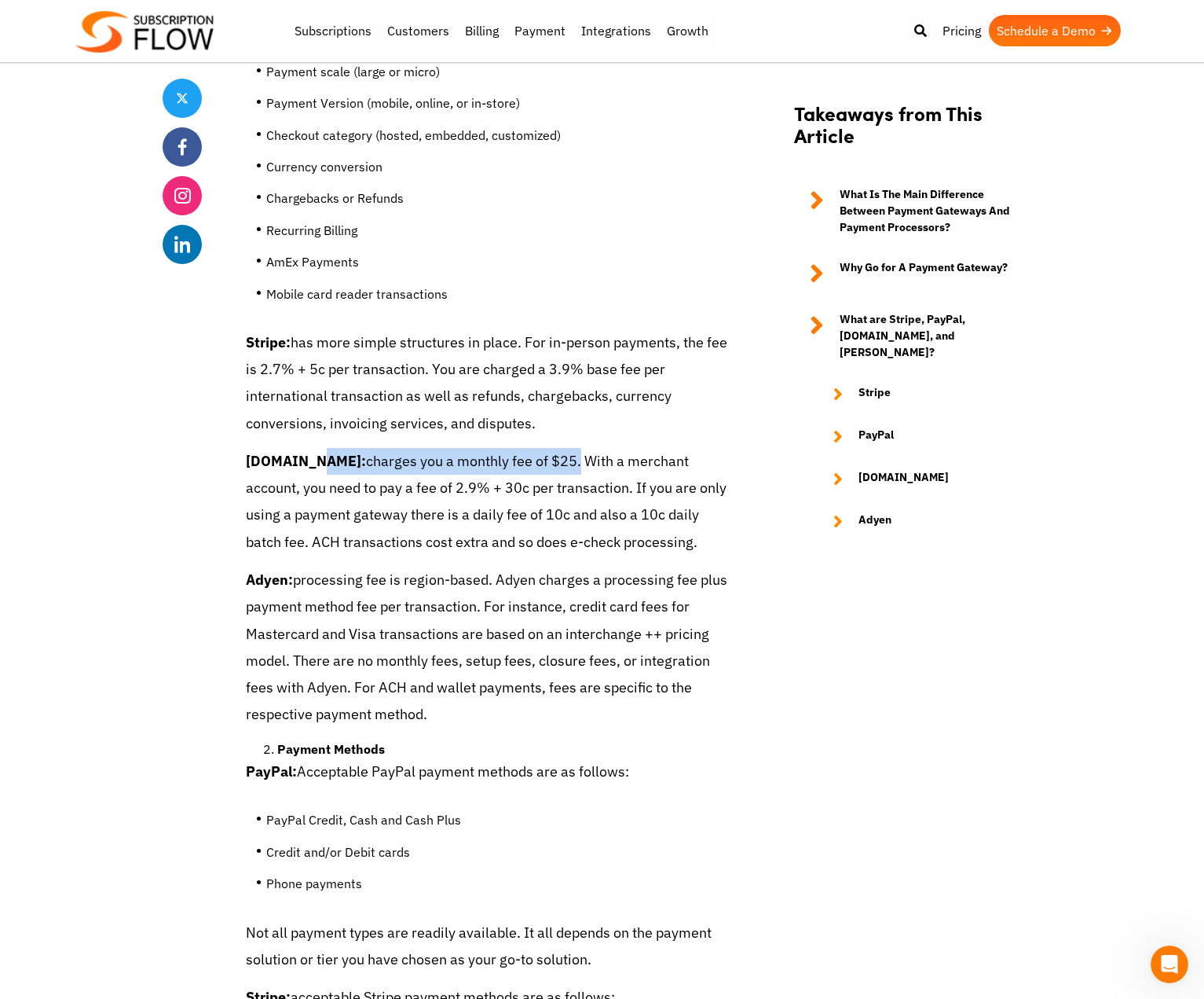
drag, startPoint x: 309, startPoint y: 383, endPoint x: 551, endPoint y: 379, distance: 242.0
click at [551, 448] on p "[DOMAIN_NAME]: charges you a monthly fee of $25. With a merchant account, you n…" at bounding box center [488, 502] width 484 height 108
drag, startPoint x: 364, startPoint y: 442, endPoint x: 695, endPoint y: 473, distance: 332.4
click at [695, 473] on p "[DOMAIN_NAME]: charges you a monthly fee of $25. With a merchant account, you n…" at bounding box center [488, 502] width 484 height 108
drag, startPoint x: 286, startPoint y: 500, endPoint x: 652, endPoint y: 628, distance: 387.7
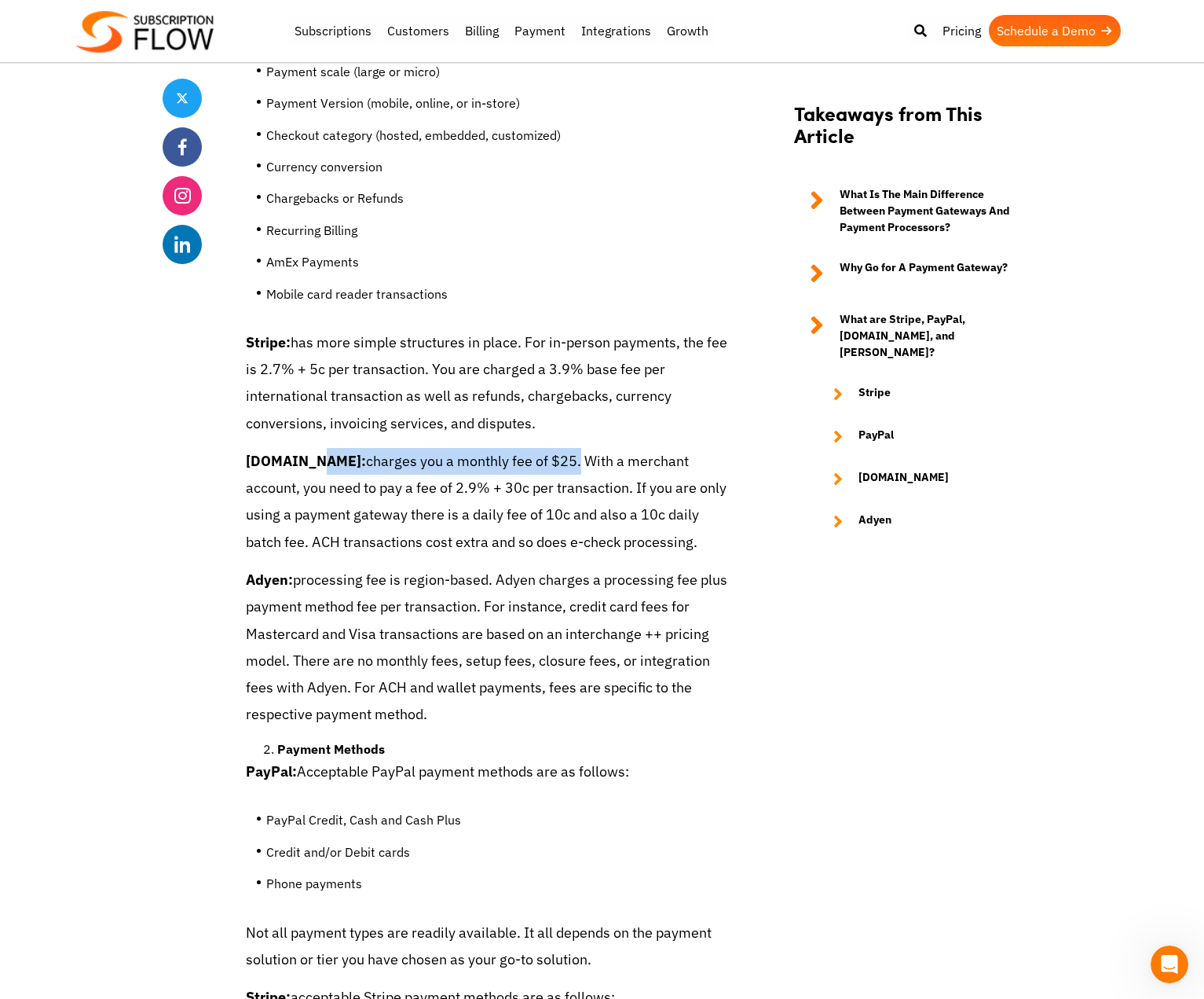
click at [652, 628] on p "Adyen: processing fee is region-based. Adyen charges a processing fee plus paym…" at bounding box center [488, 646] width 484 height 161
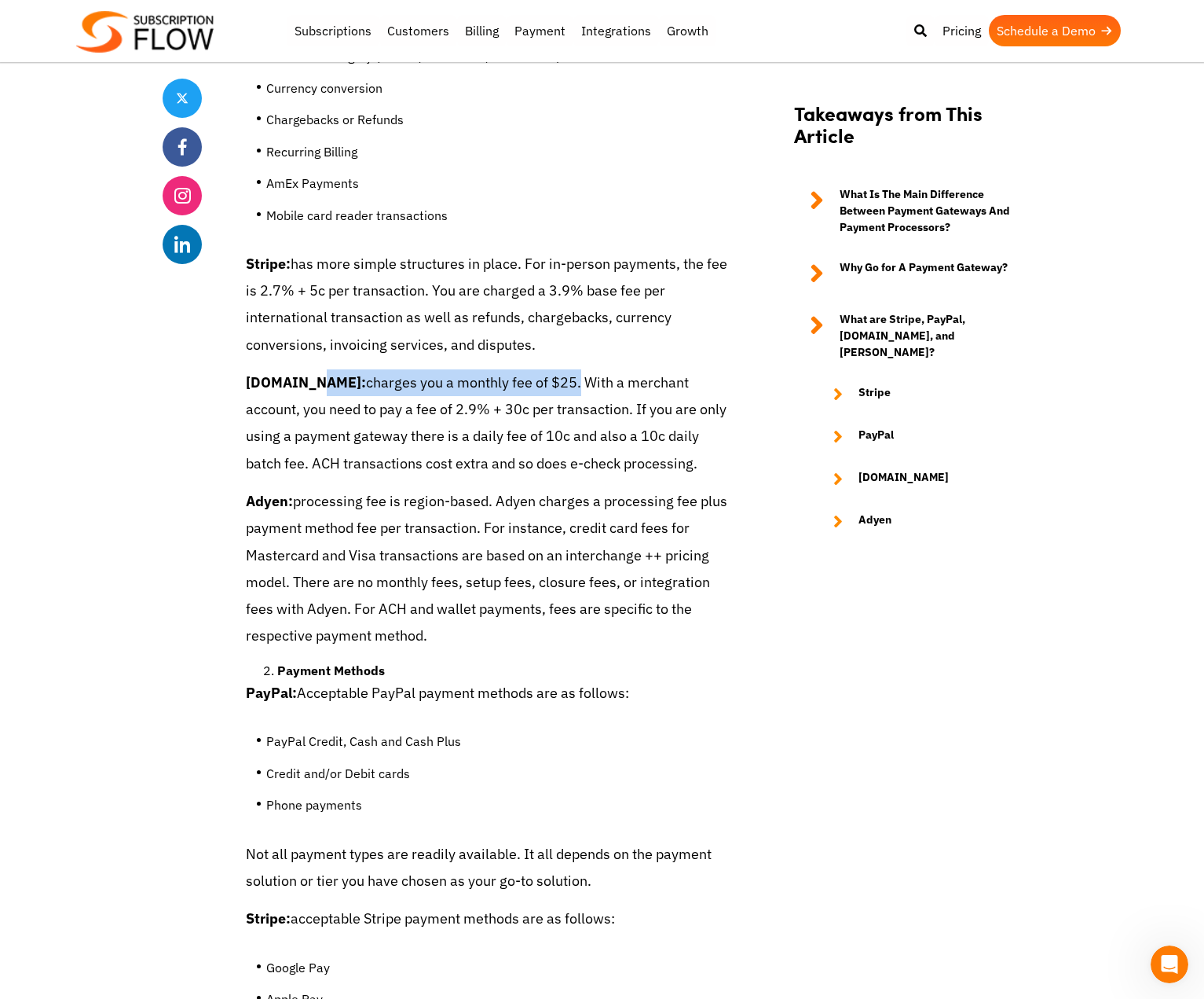
scroll to position [5896, 0]
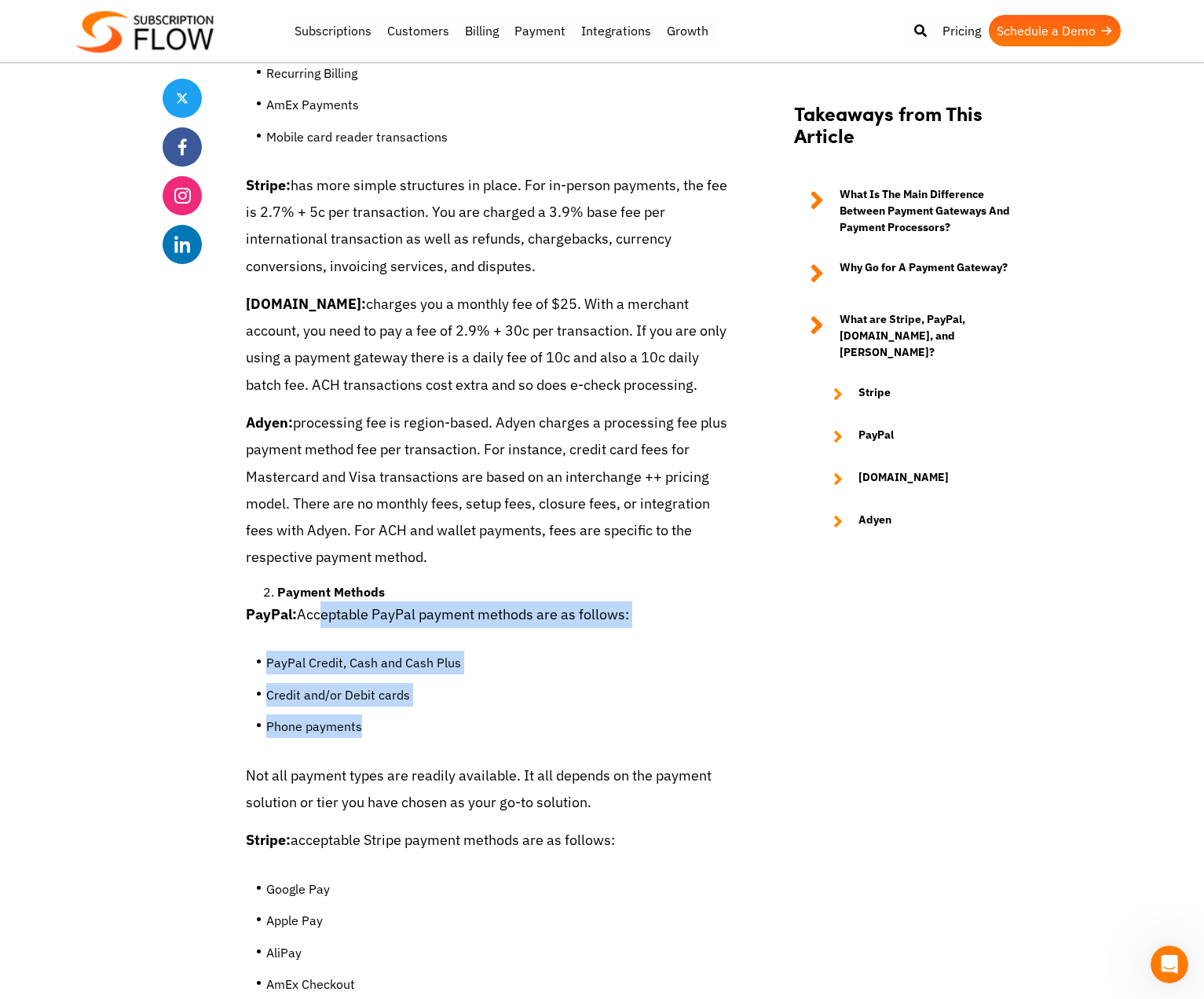
drag, startPoint x: 319, startPoint y: 537, endPoint x: 447, endPoint y: 664, distance: 180.3
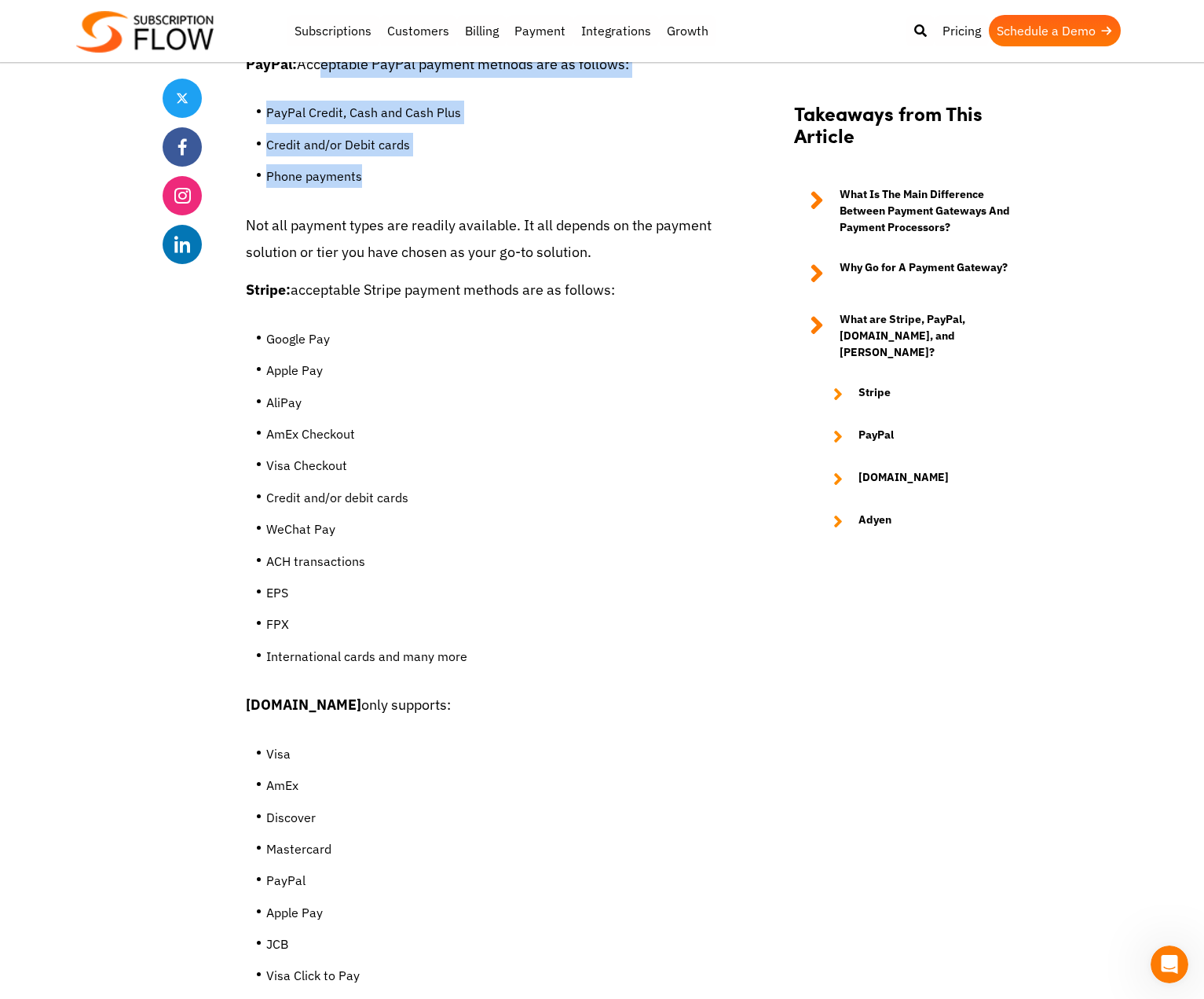
scroll to position [6525, 0]
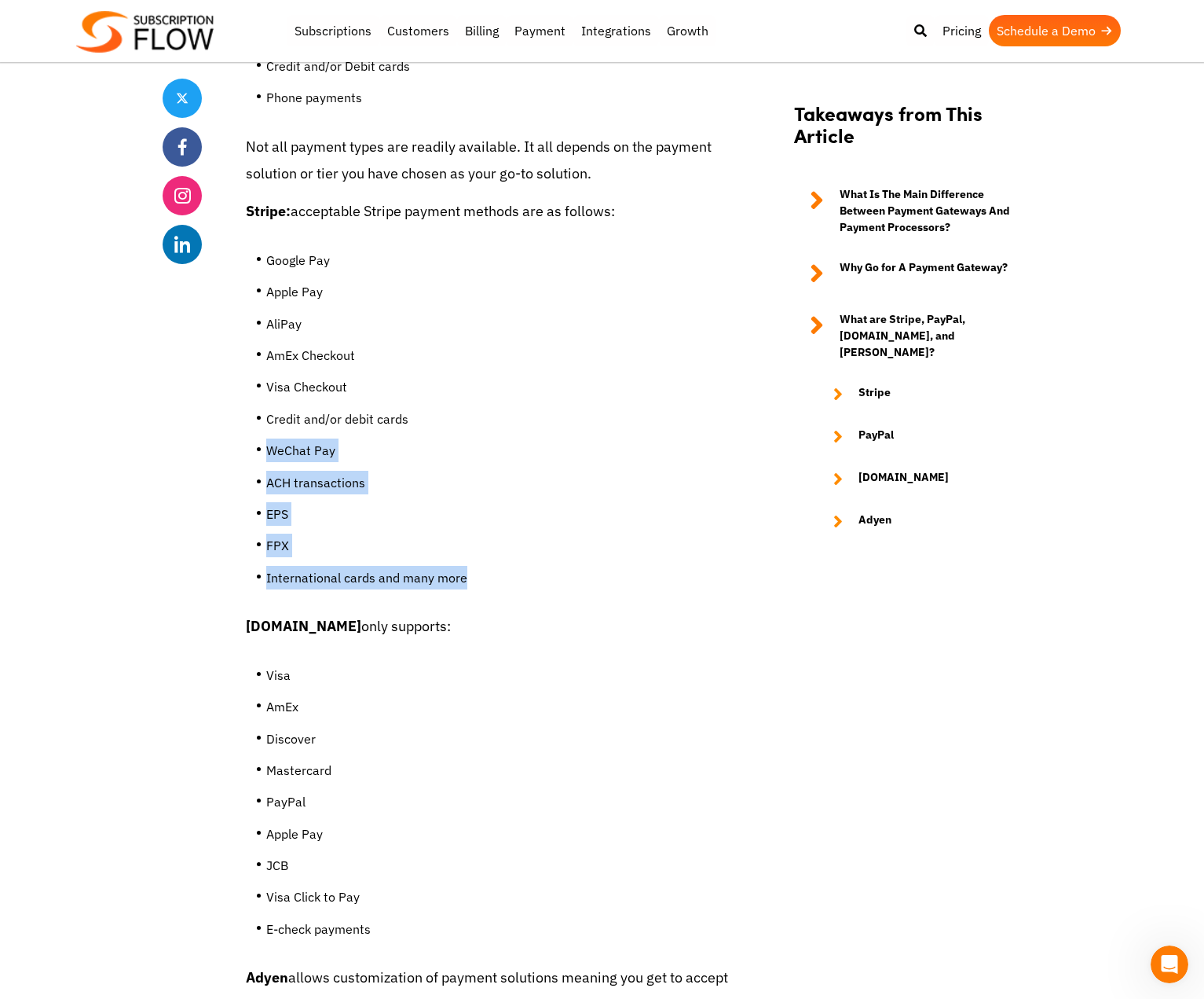
drag, startPoint x: 269, startPoint y: 373, endPoint x: 490, endPoint y: 521, distance: 266.0
click at [490, 521] on ul "Google Pay Apple Pay AliPay AmEx Checkout Visa Checkout Credit and/or debit car…" at bounding box center [488, 424] width 484 height 377
drag, startPoint x: 267, startPoint y: 182, endPoint x: 513, endPoint y: 493, distance: 396.5
click at [513, 493] on ul "Google Pay Apple Pay AliPay AmEx Checkout Visa Checkout Credit and/or debit car…" at bounding box center [488, 424] width 484 height 377
click at [407, 248] on li "Google Pay" at bounding box center [497, 264] width 464 height 32
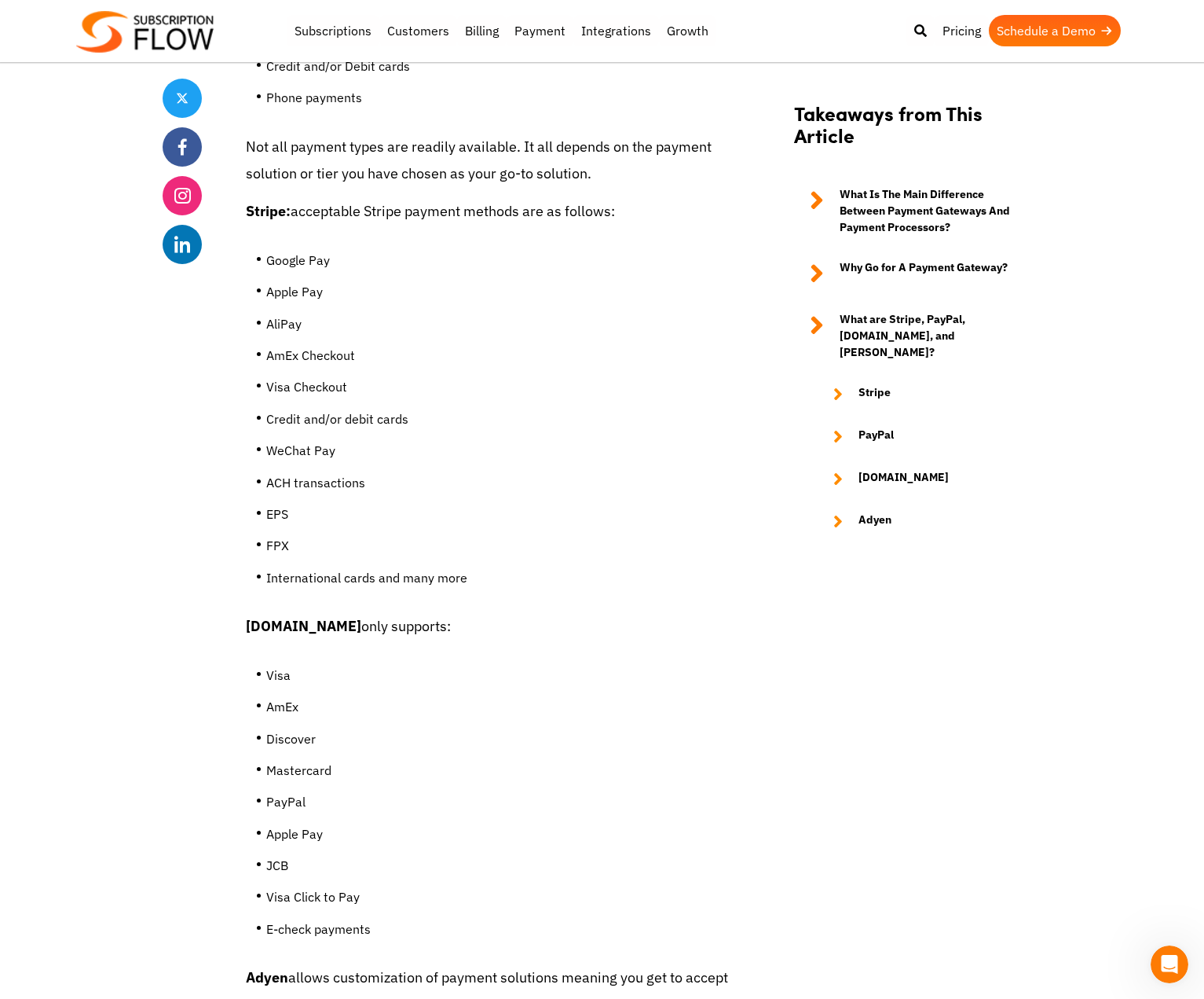
drag, startPoint x: 268, startPoint y: 180, endPoint x: 512, endPoint y: 563, distance: 454.1
click at [536, 312] on li "AliPay" at bounding box center [497, 327] width 464 height 32
click at [303, 248] on li "Google Pay" at bounding box center [497, 264] width 464 height 32
click at [289, 280] on li "Apple Pay" at bounding box center [497, 296] width 464 height 32
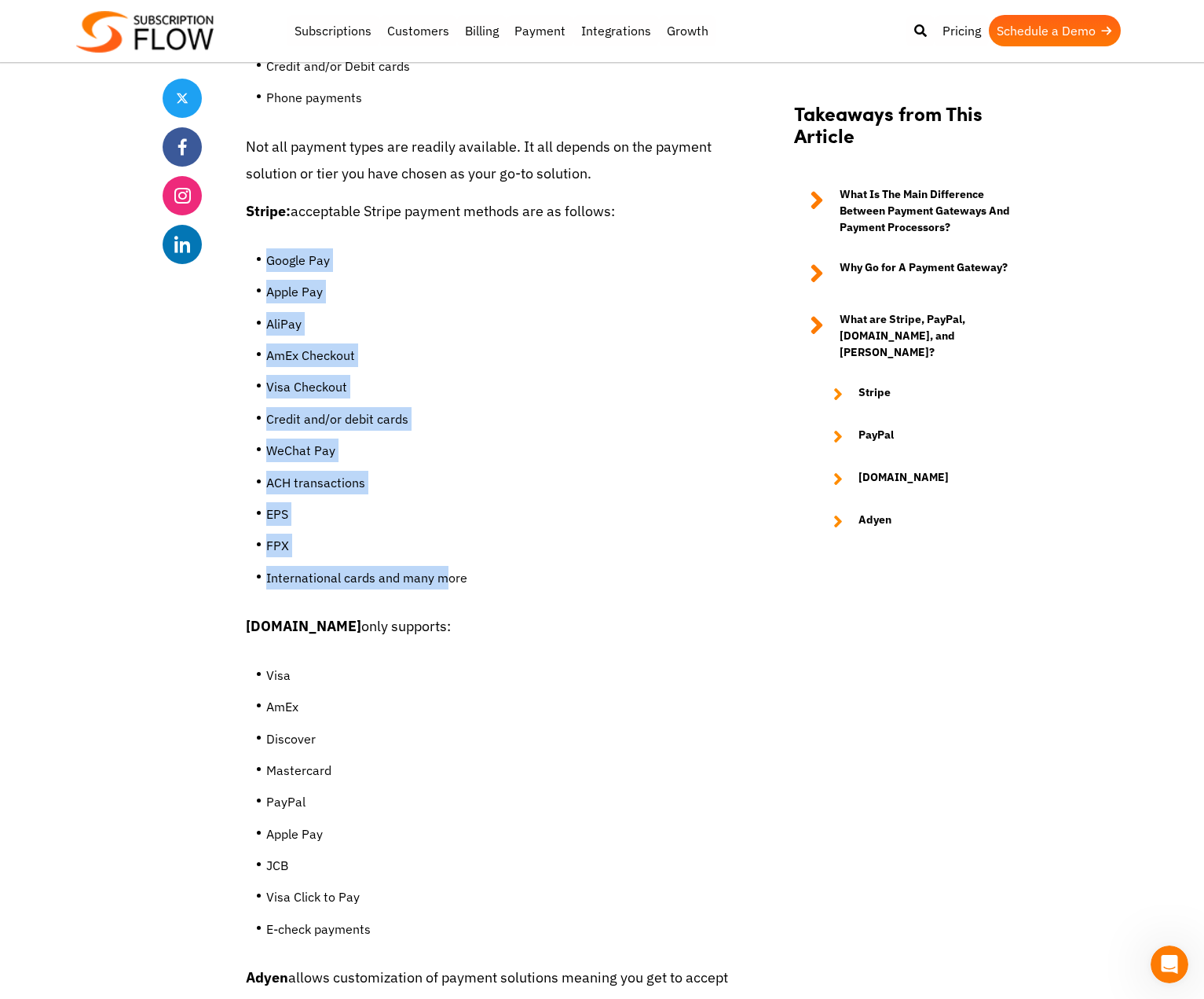
drag, startPoint x: 263, startPoint y: 180, endPoint x: 447, endPoint y: 495, distance: 364.8
click at [447, 495] on ul "Google Pay Apple Pay AliPay AmEx Checkout Visa Checkout Credit and/or debit car…" at bounding box center [488, 424] width 484 height 377
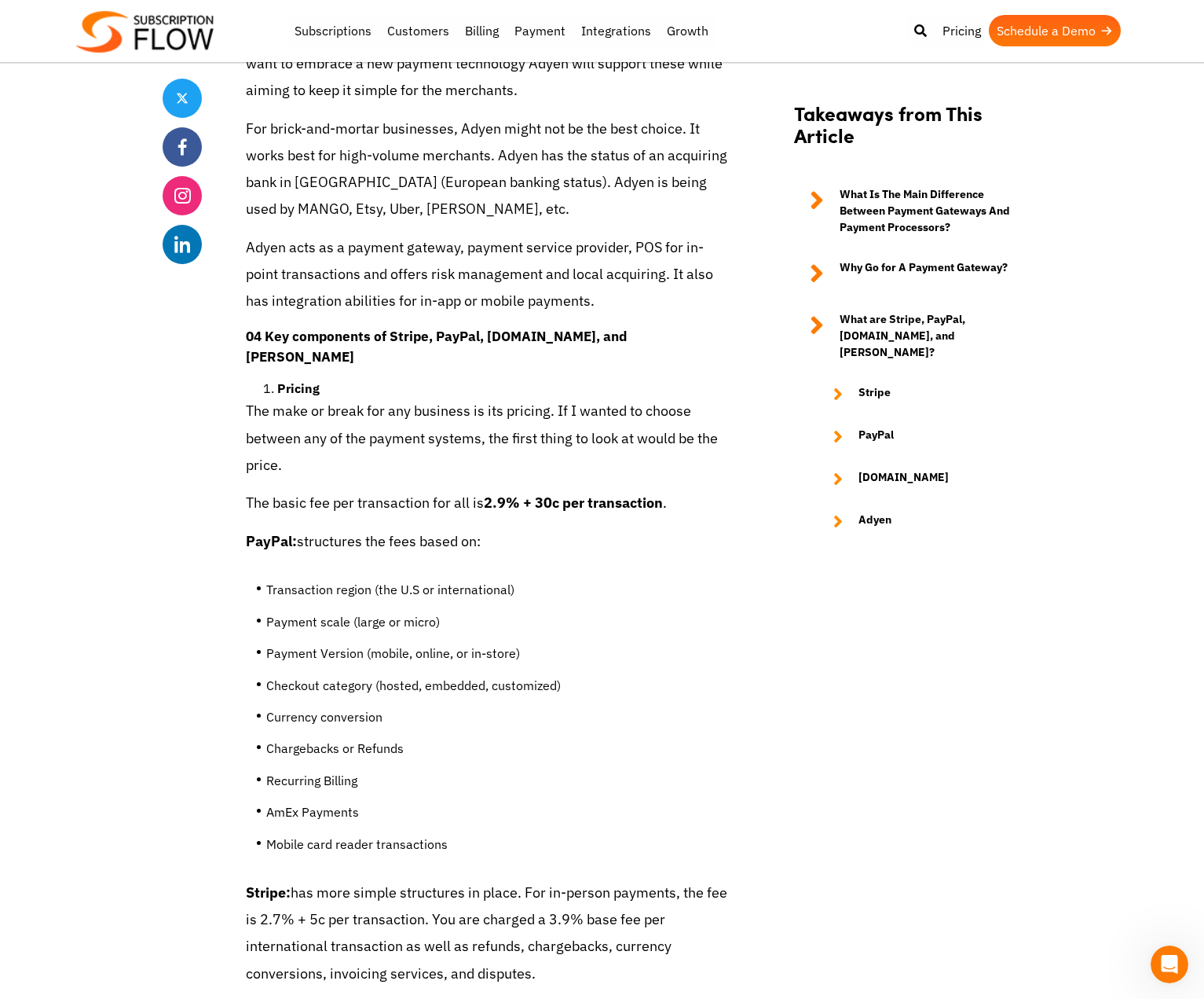
scroll to position [5268, 0]
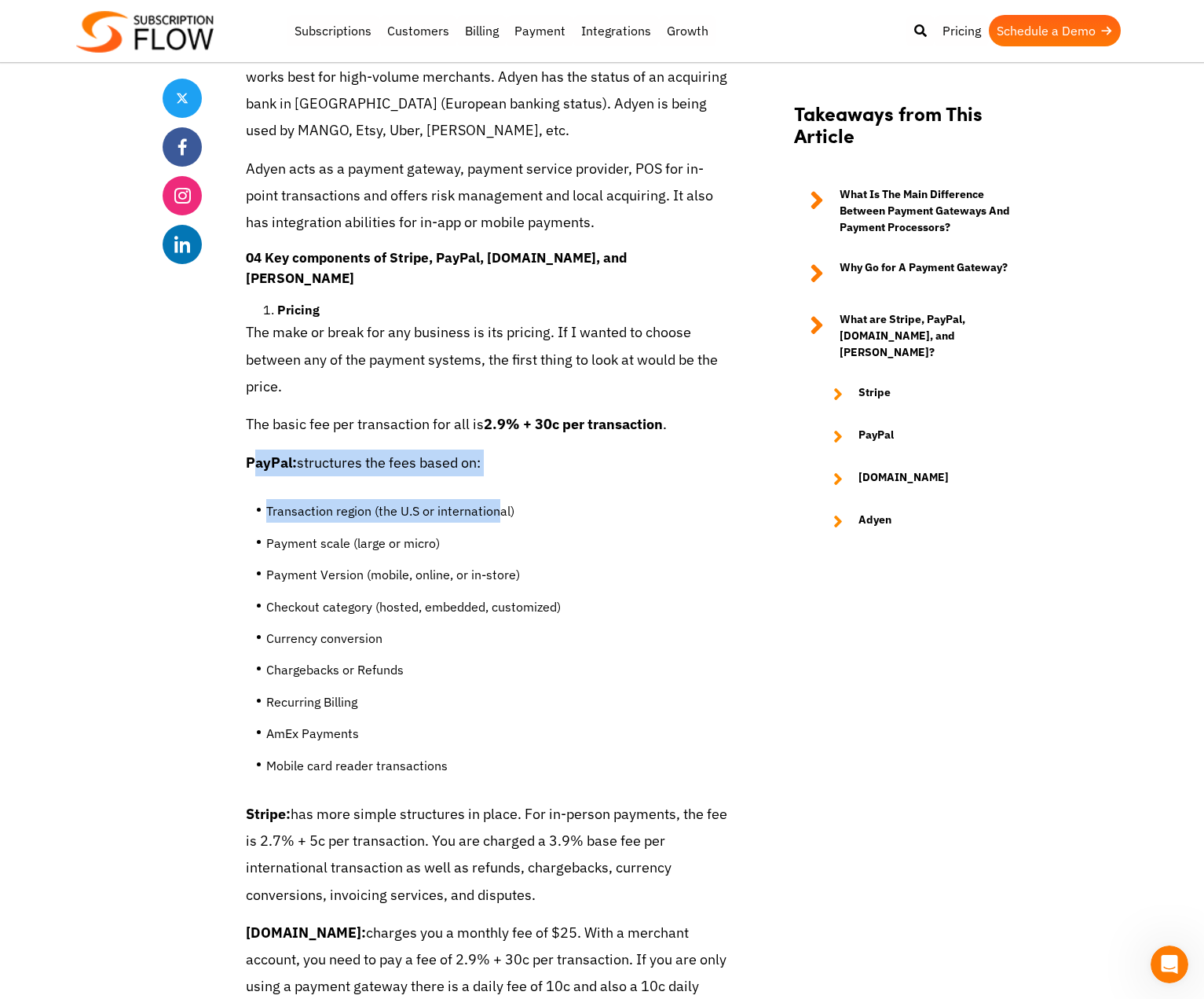
drag, startPoint x: 257, startPoint y: 388, endPoint x: 498, endPoint y: 404, distance: 241.5
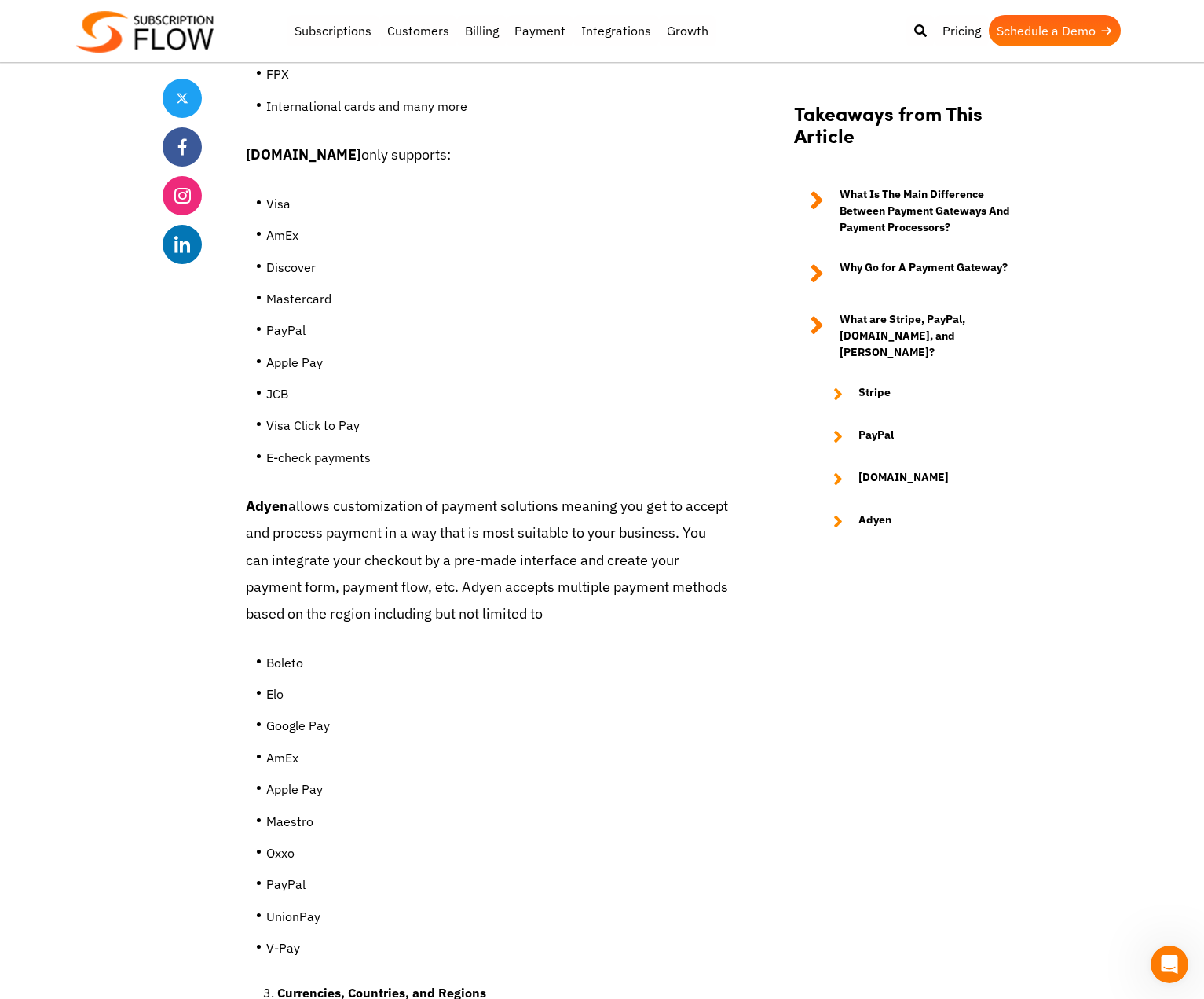
scroll to position [7233, 0]
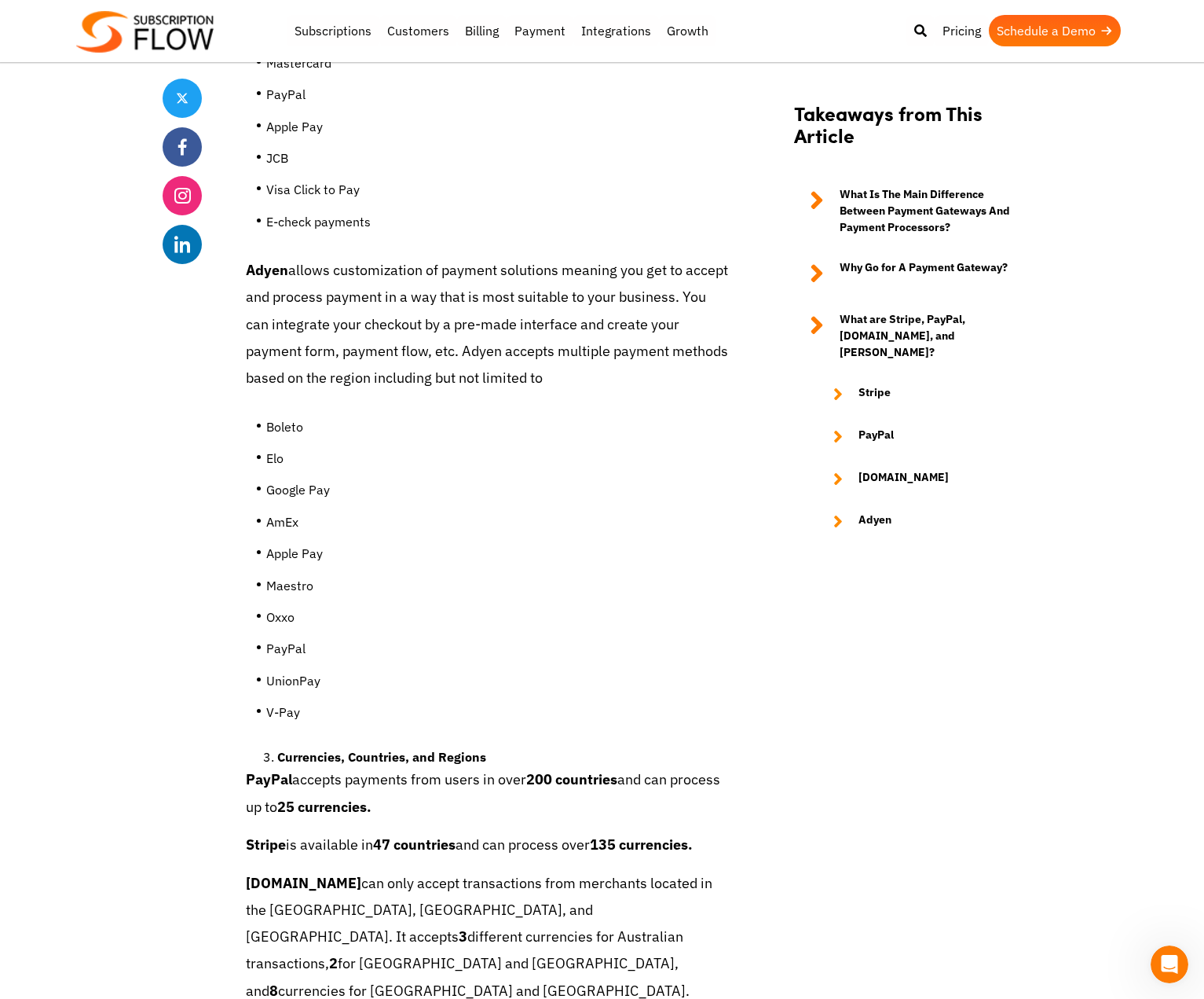
click at [298, 415] on li "Boleto" at bounding box center [497, 431] width 464 height 32
drag, startPoint x: 269, startPoint y: 416, endPoint x: 348, endPoint y: 651, distance: 247.9
click at [348, 651] on ul "Boleto Elo Google Pay AmEx Apple Pay Maestro Oxxo PayPal UnionPay V-Pay" at bounding box center [488, 576] width 484 height 345
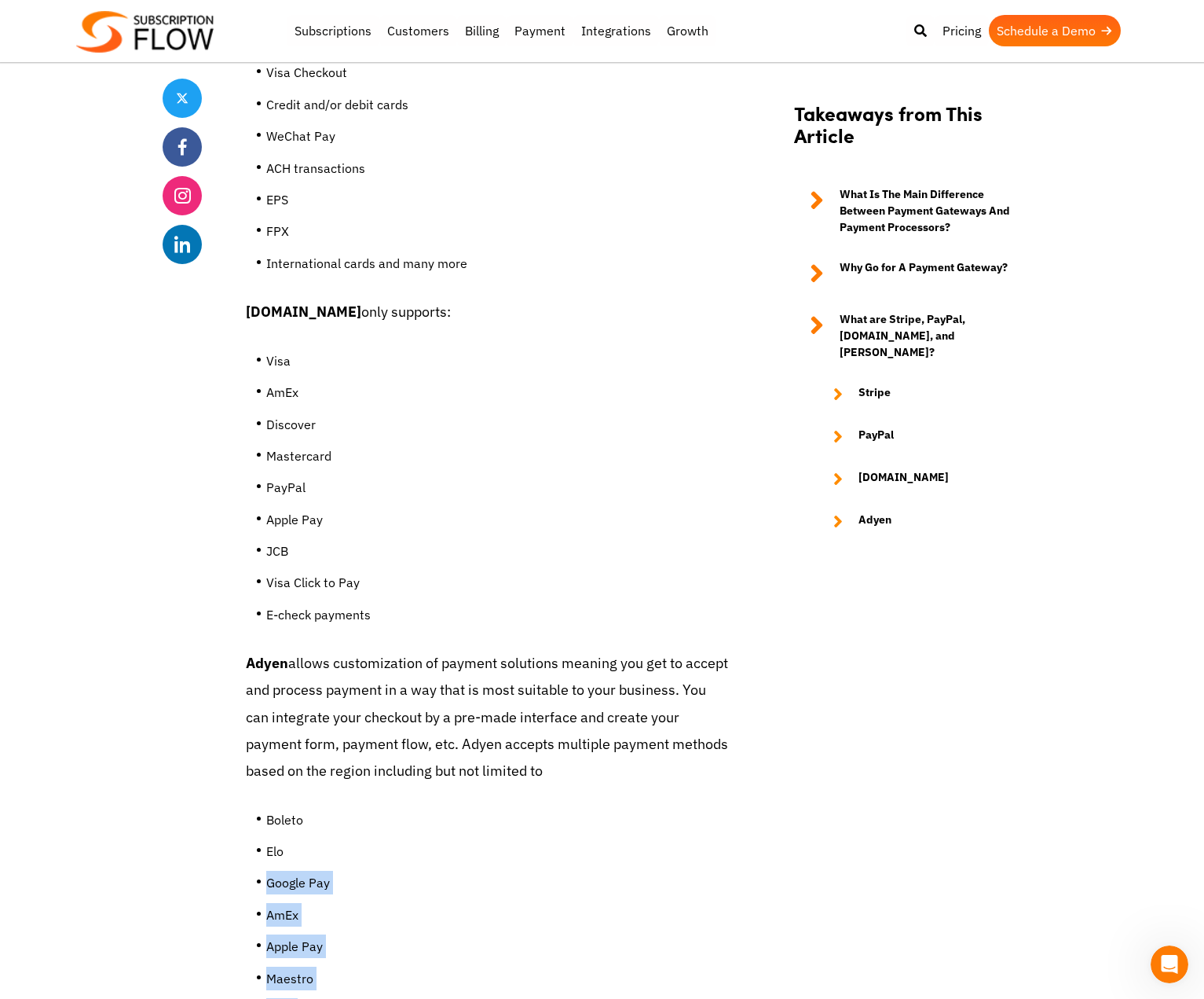
scroll to position [6760, 0]
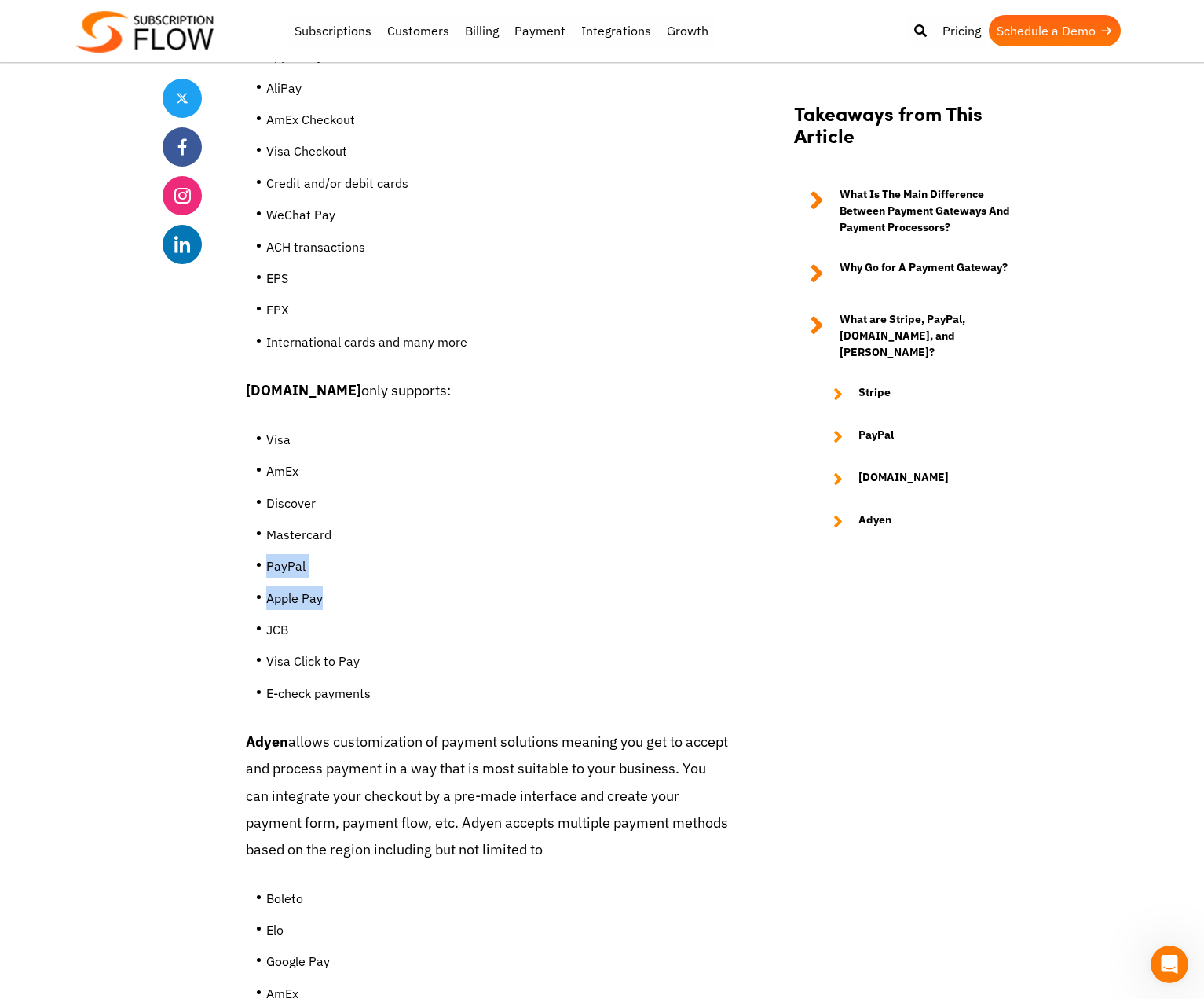
drag, startPoint x: 266, startPoint y: 488, endPoint x: 358, endPoint y: 524, distance: 98.8
click at [358, 524] on ul "Visa AmEx Discover Mastercard PayPal Apple Pay JCB Visa Click to Pay E-check pa…" at bounding box center [488, 572] width 484 height 313
drag, startPoint x: 268, startPoint y: 362, endPoint x: 408, endPoint y: 621, distance: 294.4
click at [408, 621] on ul "Visa AmEx Discover Mastercard PayPal Apple Pay JCB Visa Click to Pay E-check pa…" at bounding box center [488, 572] width 484 height 313
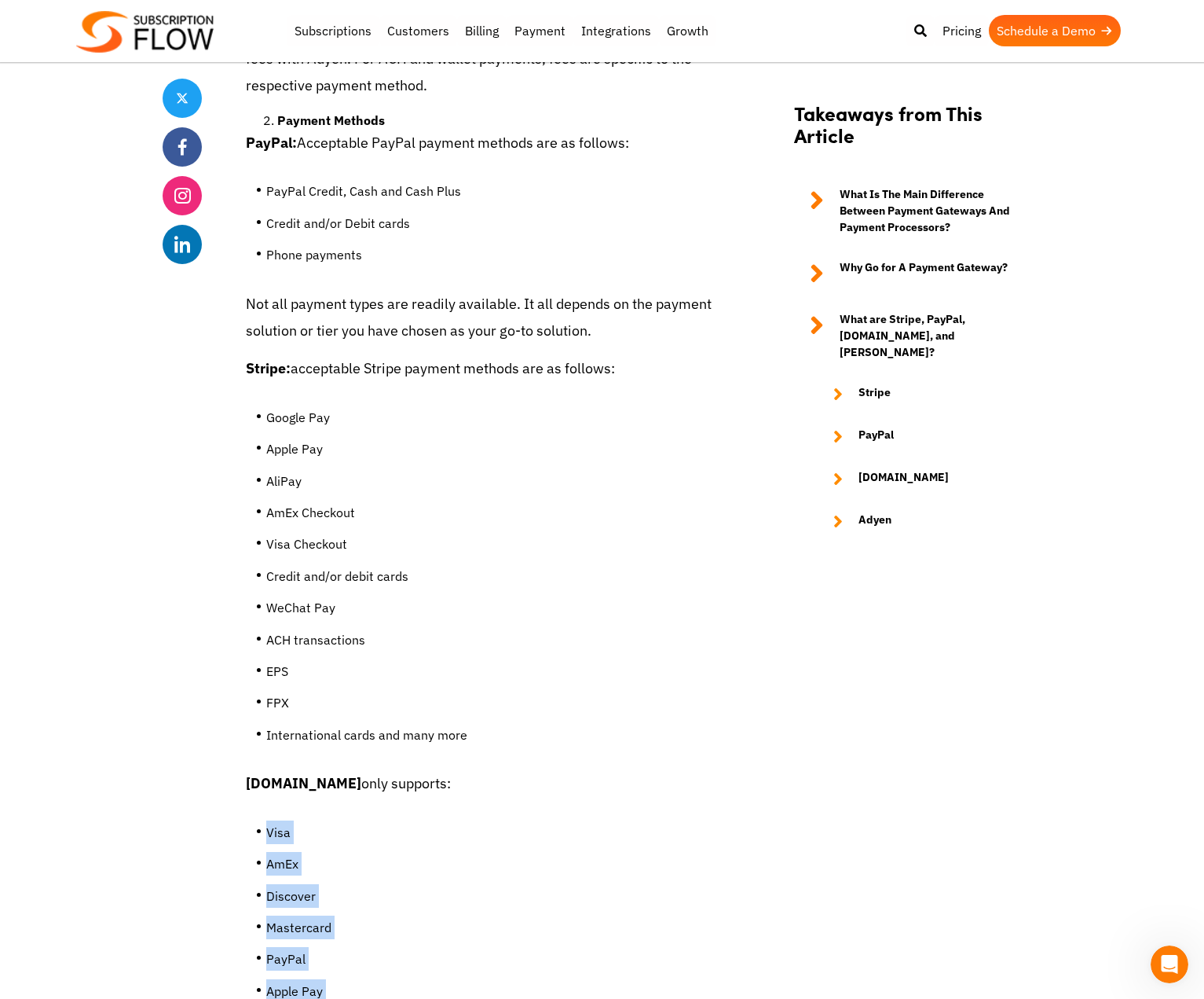
scroll to position [5896, 0]
